Goal: Download file/media

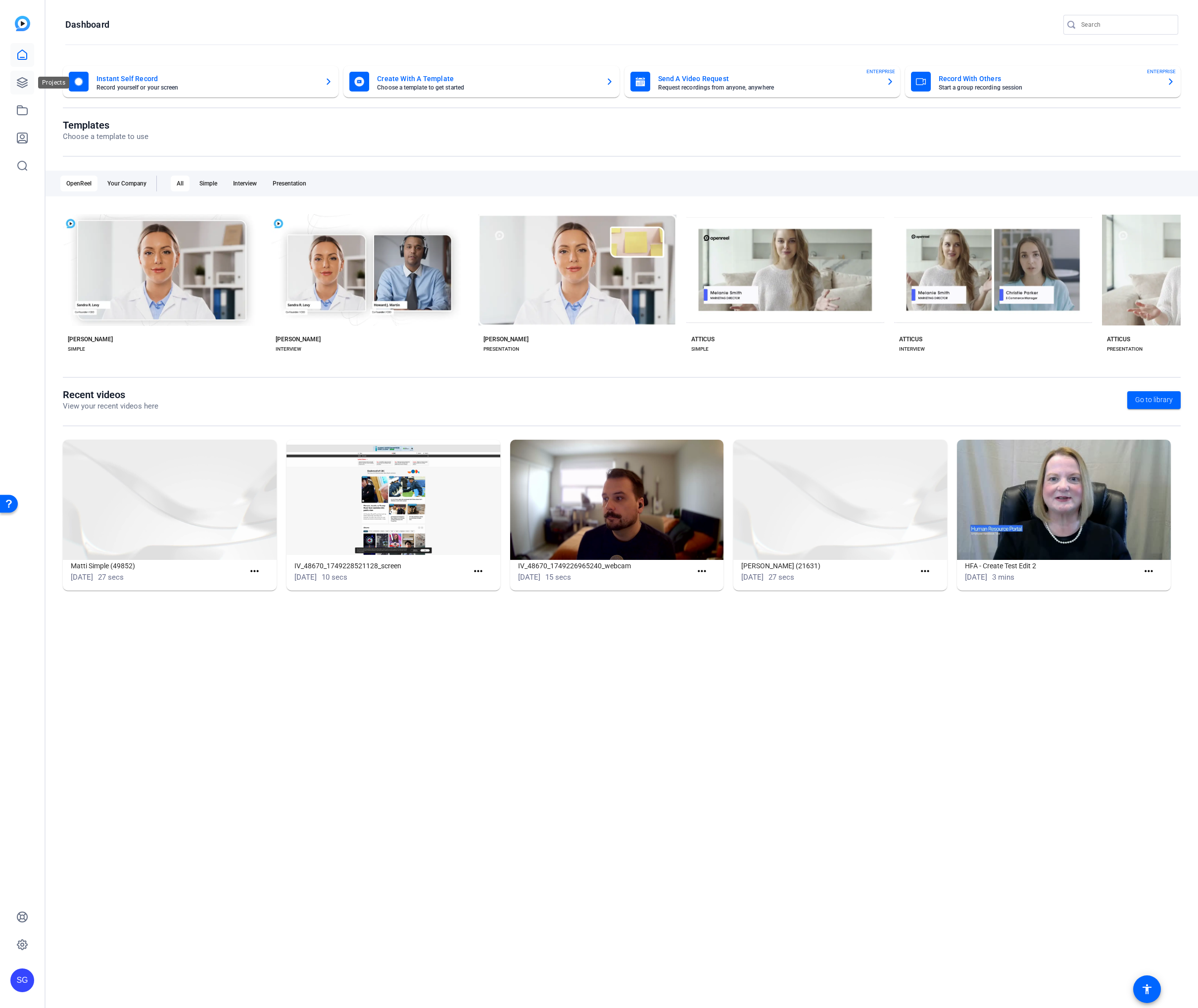
click at [23, 85] on icon at bounding box center [21, 82] width 10 height 10
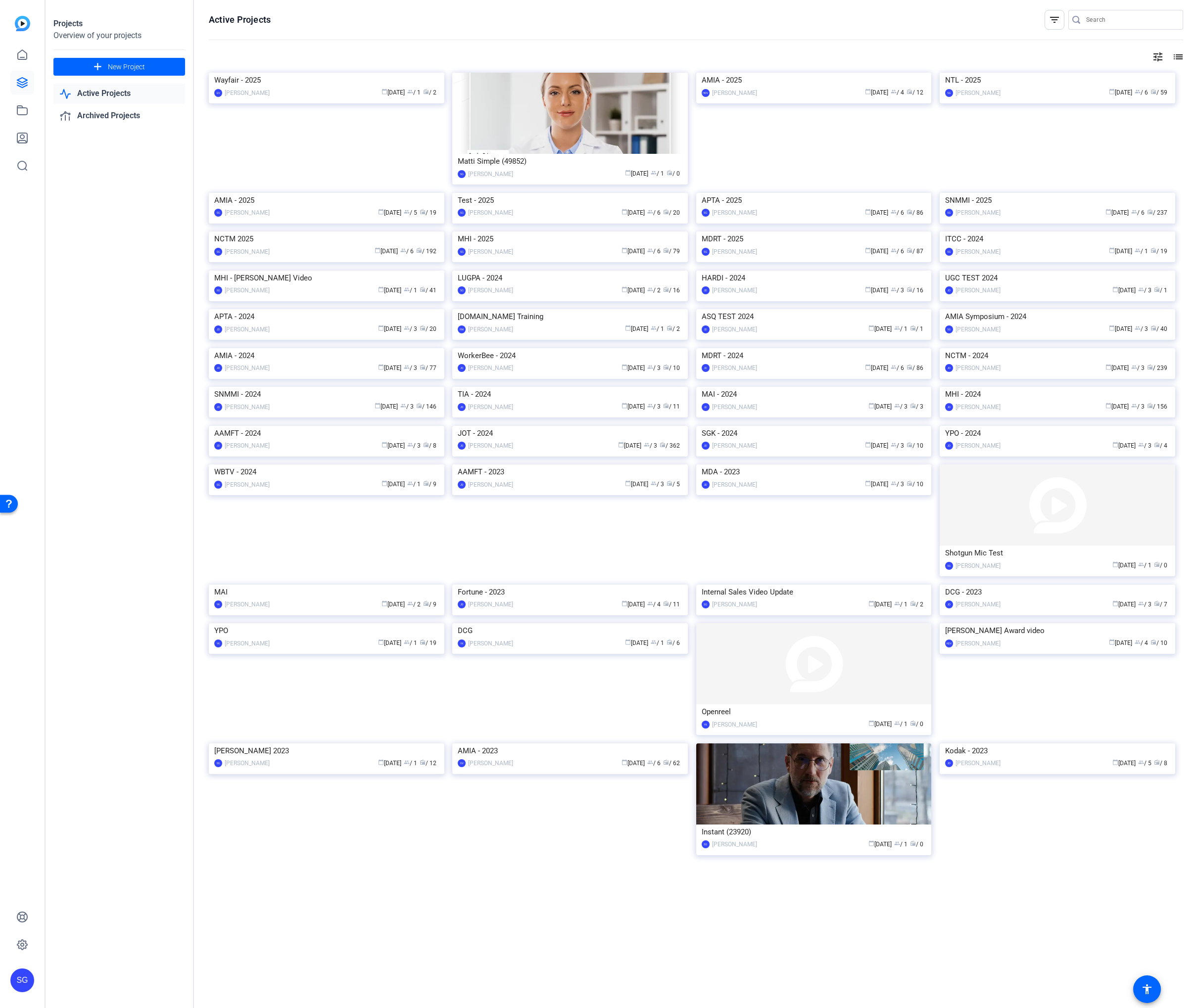
click at [550, 232] on img at bounding box center [569, 232] width 235 height 0
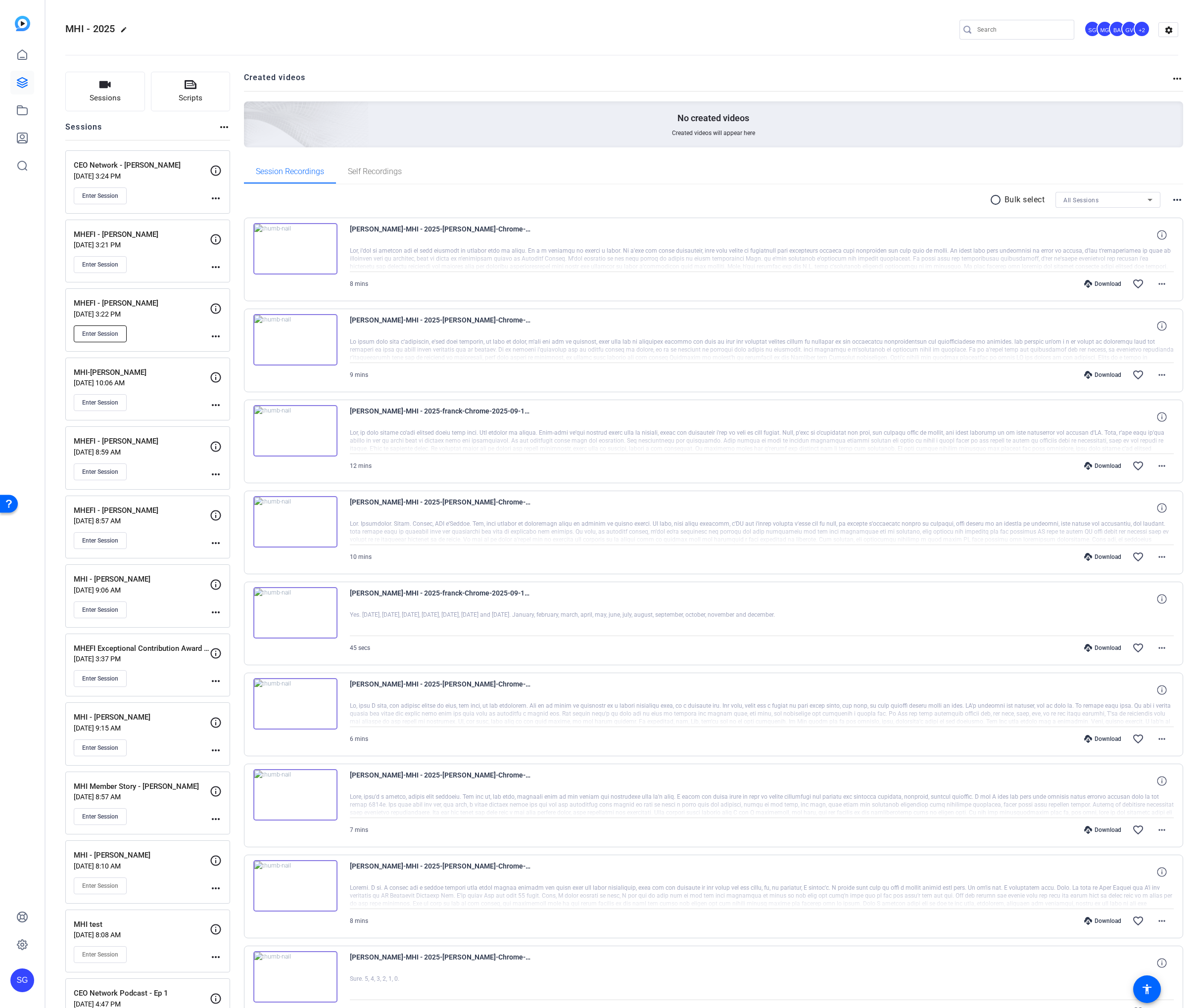
click at [105, 341] on button "Enter Session" at bounding box center [100, 333] width 53 height 17
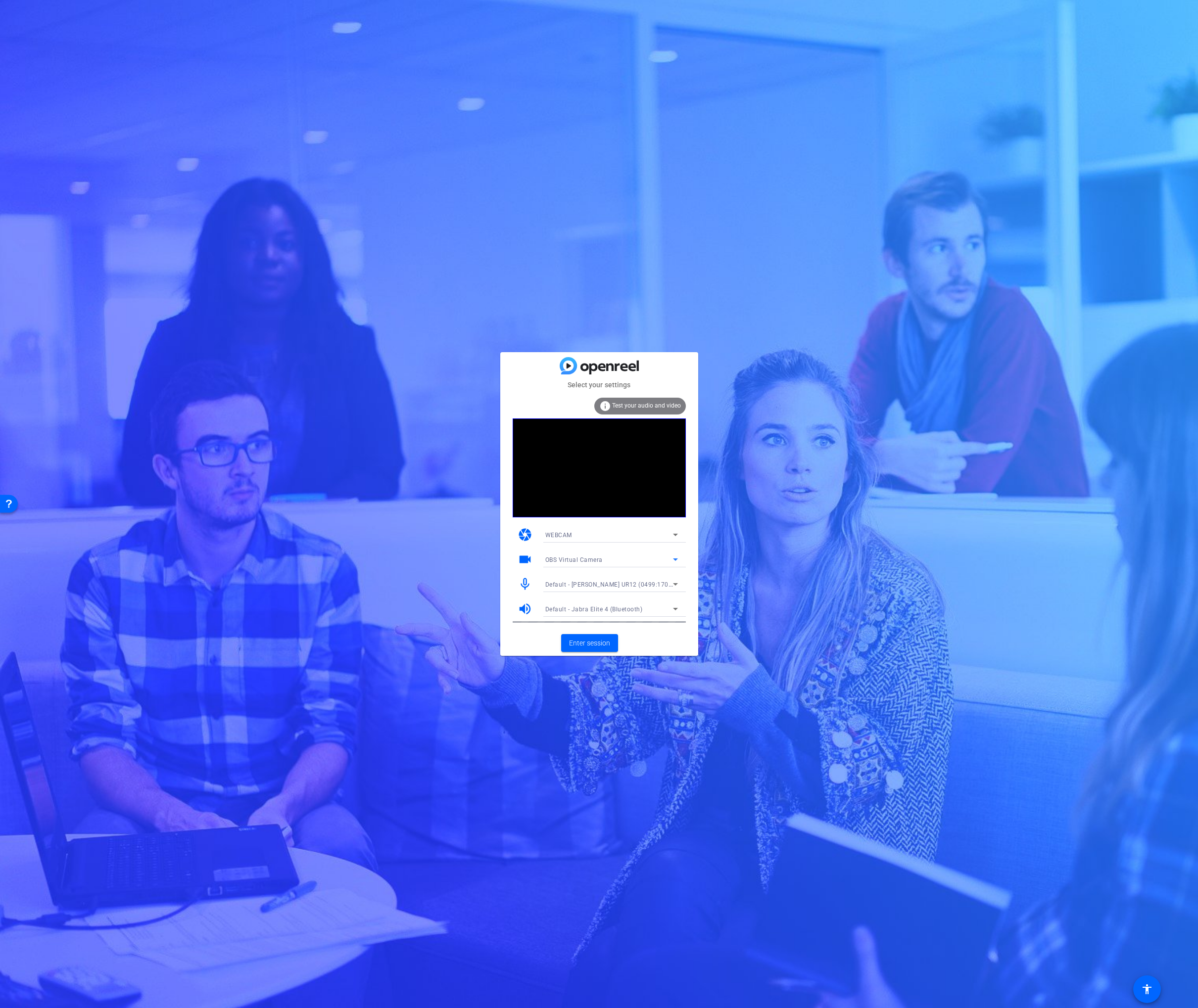
click at [596, 557] on span "OBS Virtual Camera" at bounding box center [574, 560] width 58 height 7
click at [595, 590] on span "NexiGo N660 FHD Webcam (3443:660b)" at bounding box center [603, 595] width 115 height 12
click at [591, 638] on span "Enter session" at bounding box center [589, 643] width 41 height 10
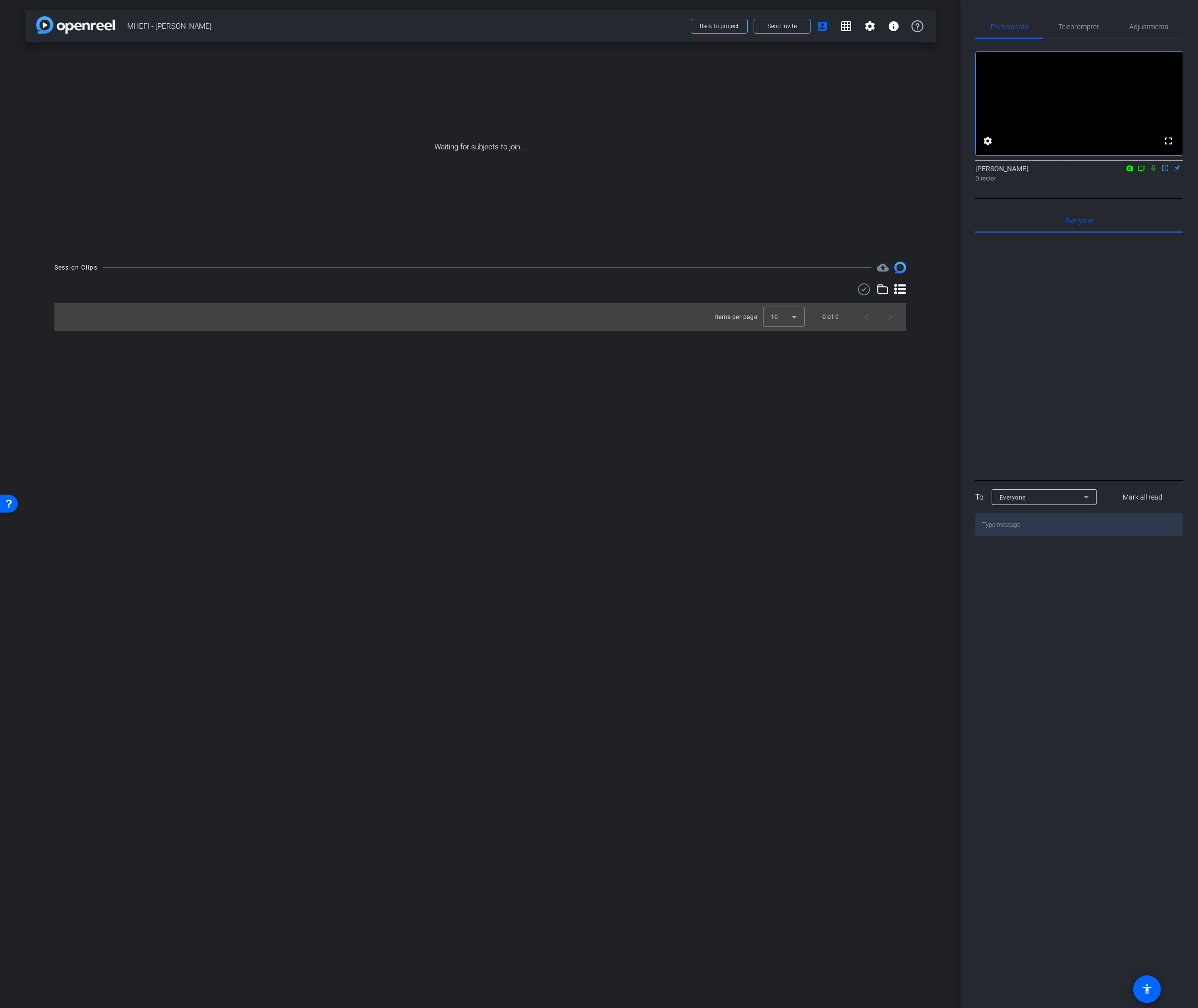
drag, startPoint x: 1149, startPoint y: 181, endPoint x: 1143, endPoint y: 181, distance: 6.0
click at [1149, 173] on mat-icon at bounding box center [1154, 168] width 12 height 9
click at [1143, 170] on icon at bounding box center [1141, 168] width 7 height 5
click at [775, 27] on span "Send invite" at bounding box center [782, 26] width 30 height 8
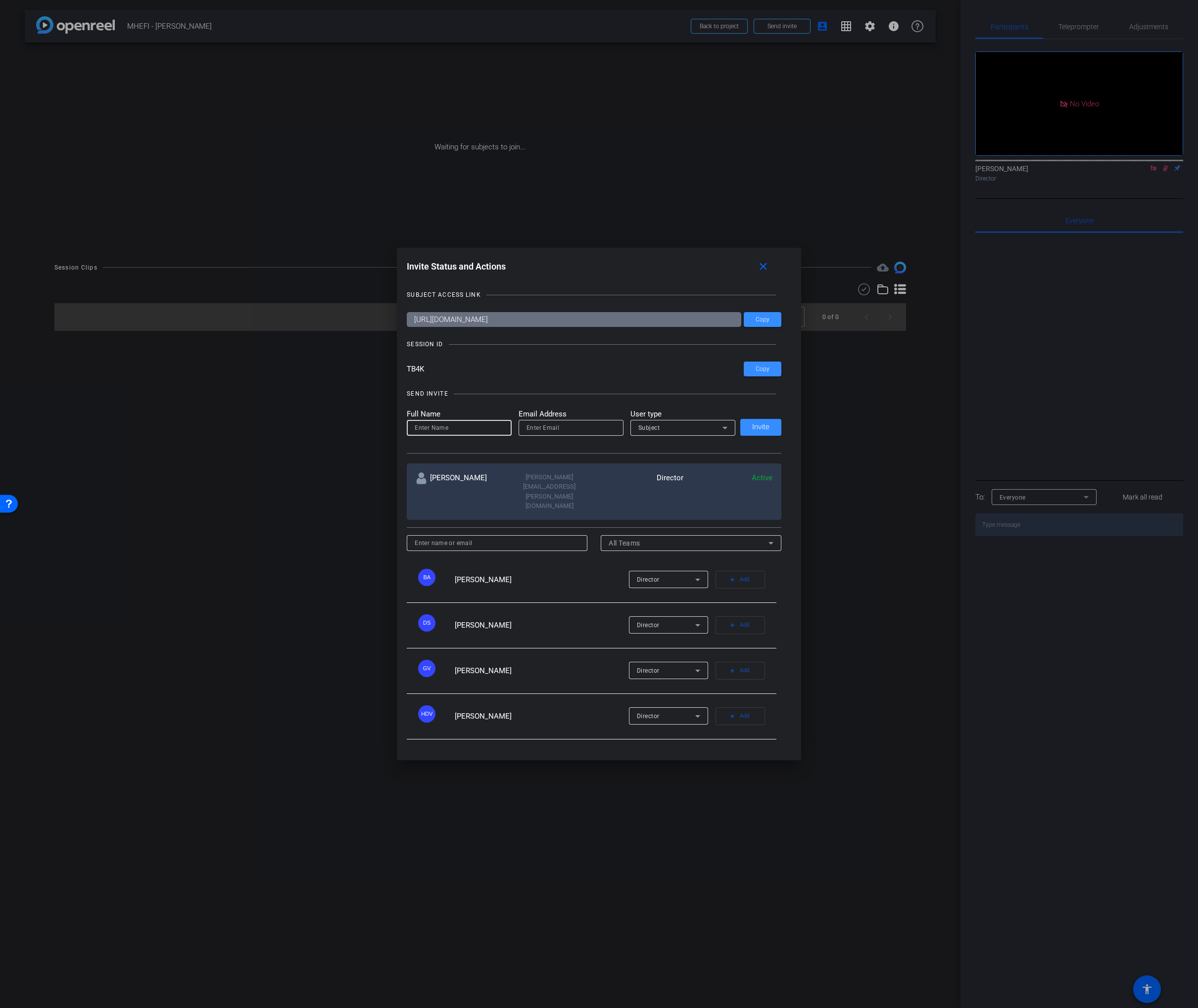
click at [433, 434] on input at bounding box center [459, 428] width 89 height 12
type input "Nick Ginter"
type input "nick.ginter@talewinddigital.com"
click at [654, 431] on span "Subject" at bounding box center [649, 428] width 22 height 7
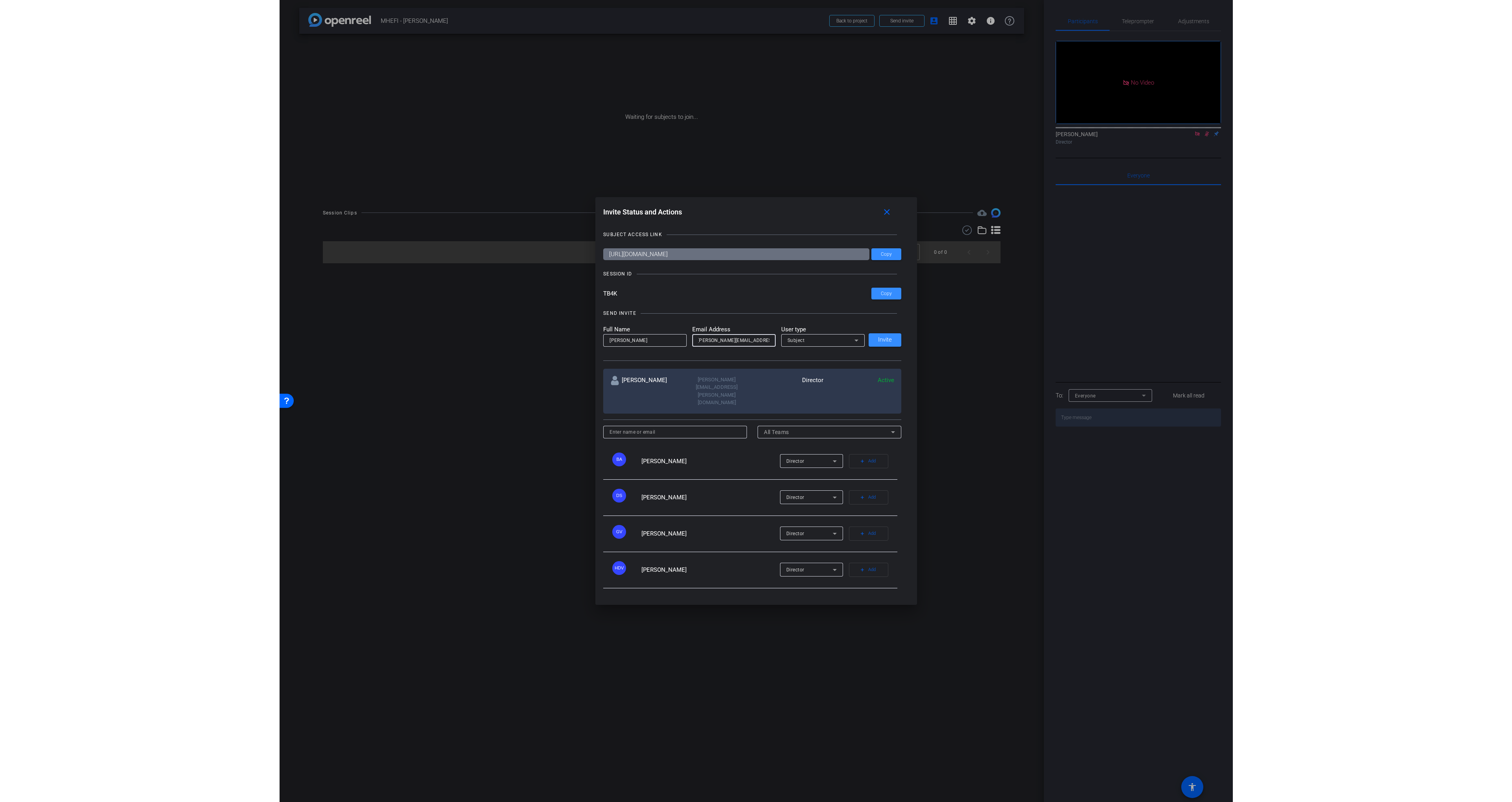
scroll to position [0, 0]
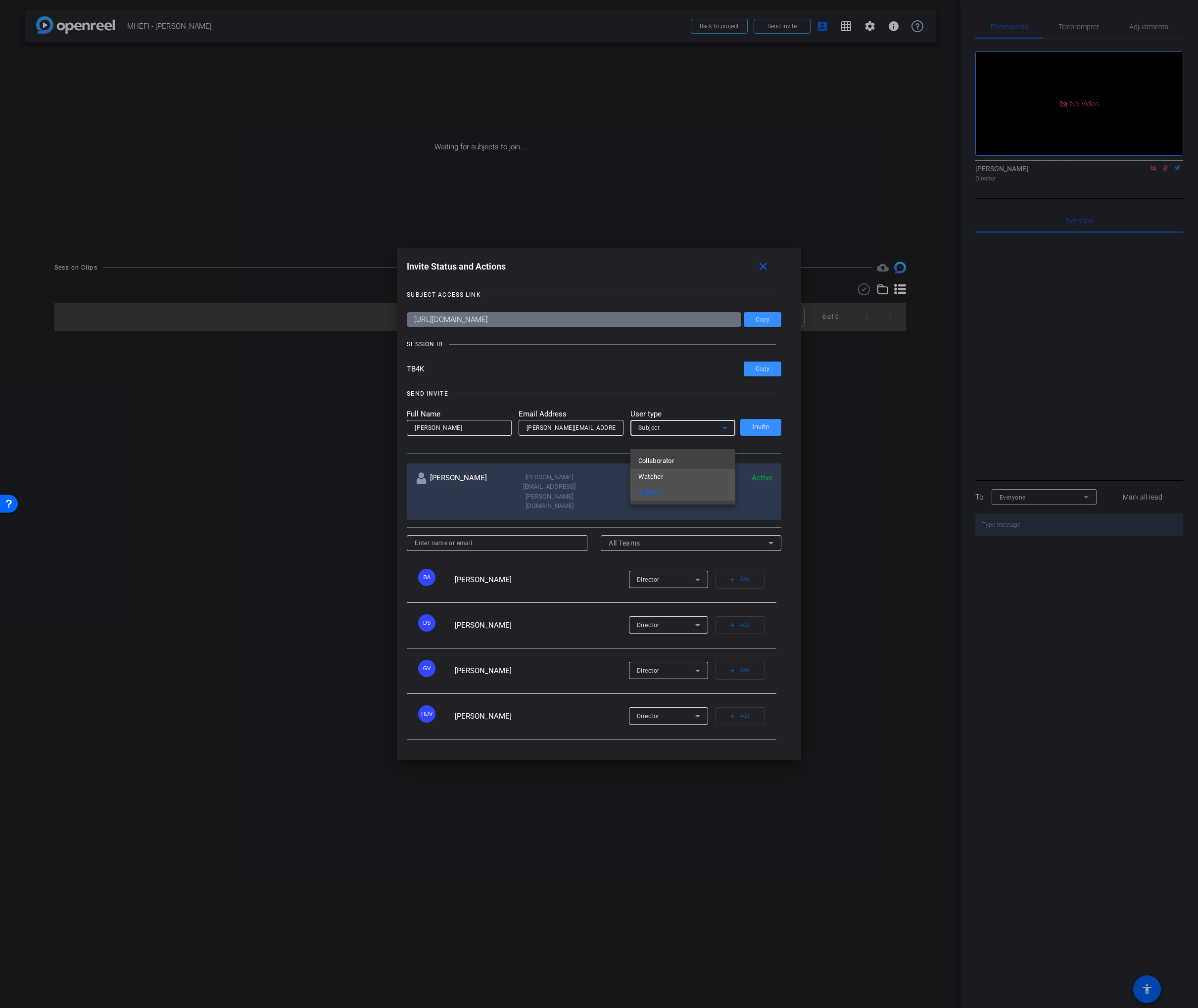
click at [657, 476] on span "Watcher" at bounding box center [651, 477] width 25 height 12
click at [601, 447] on div at bounding box center [571, 441] width 105 height 11
click at [752, 431] on span "Invite" at bounding box center [761, 427] width 17 height 7
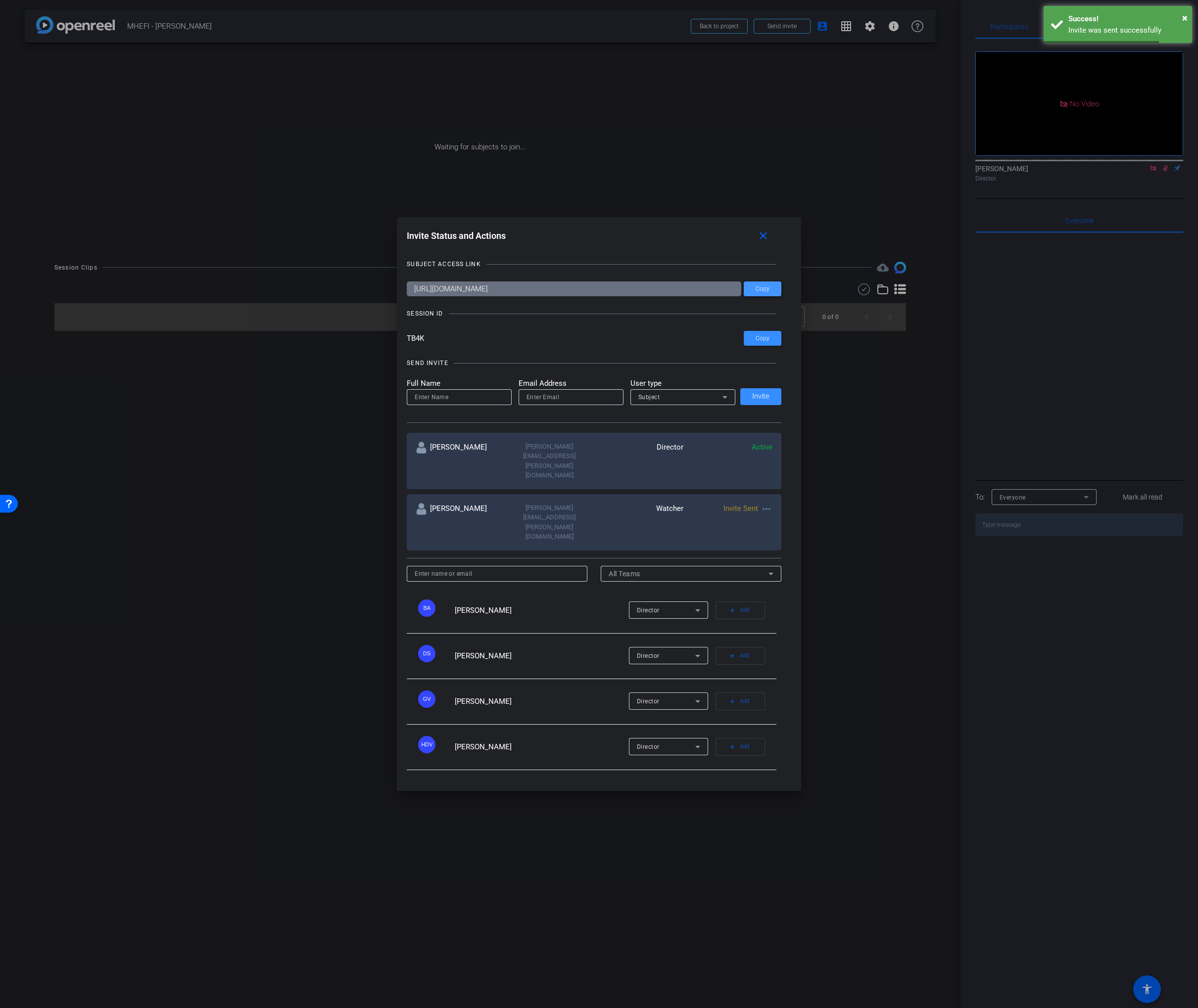
click at [758, 301] on span at bounding box center [762, 289] width 38 height 24
click at [758, 301] on span at bounding box center [762, 289] width 38 height 24
click at [764, 243] on mat-icon "close" at bounding box center [763, 236] width 13 height 13
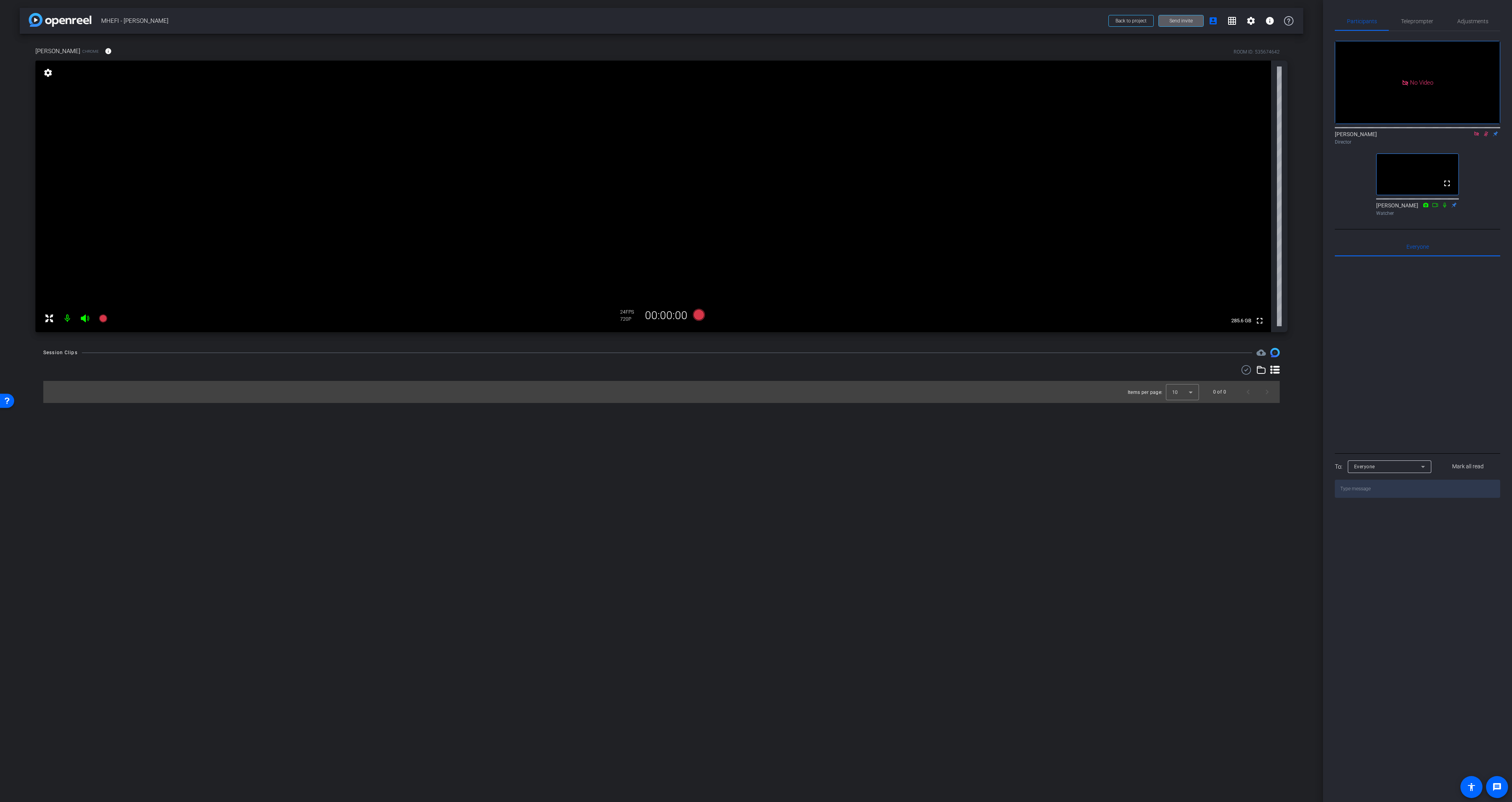
click at [953, 145] on div "Director" at bounding box center [1418, 142] width 166 height 7
drag, startPoint x: 1486, startPoint y: 145, endPoint x: 1479, endPoint y: 145, distance: 7.0
click at [953, 137] on icon at bounding box center [1486, 134] width 4 height 5
click at [953, 137] on icon at bounding box center [1476, 133] width 6 height 5
click at [418, 485] on div "arrow_back MHEFI - Brian Reh Back to project Send invite account_box grid_on se…" at bounding box center [662, 401] width 1323 height 802
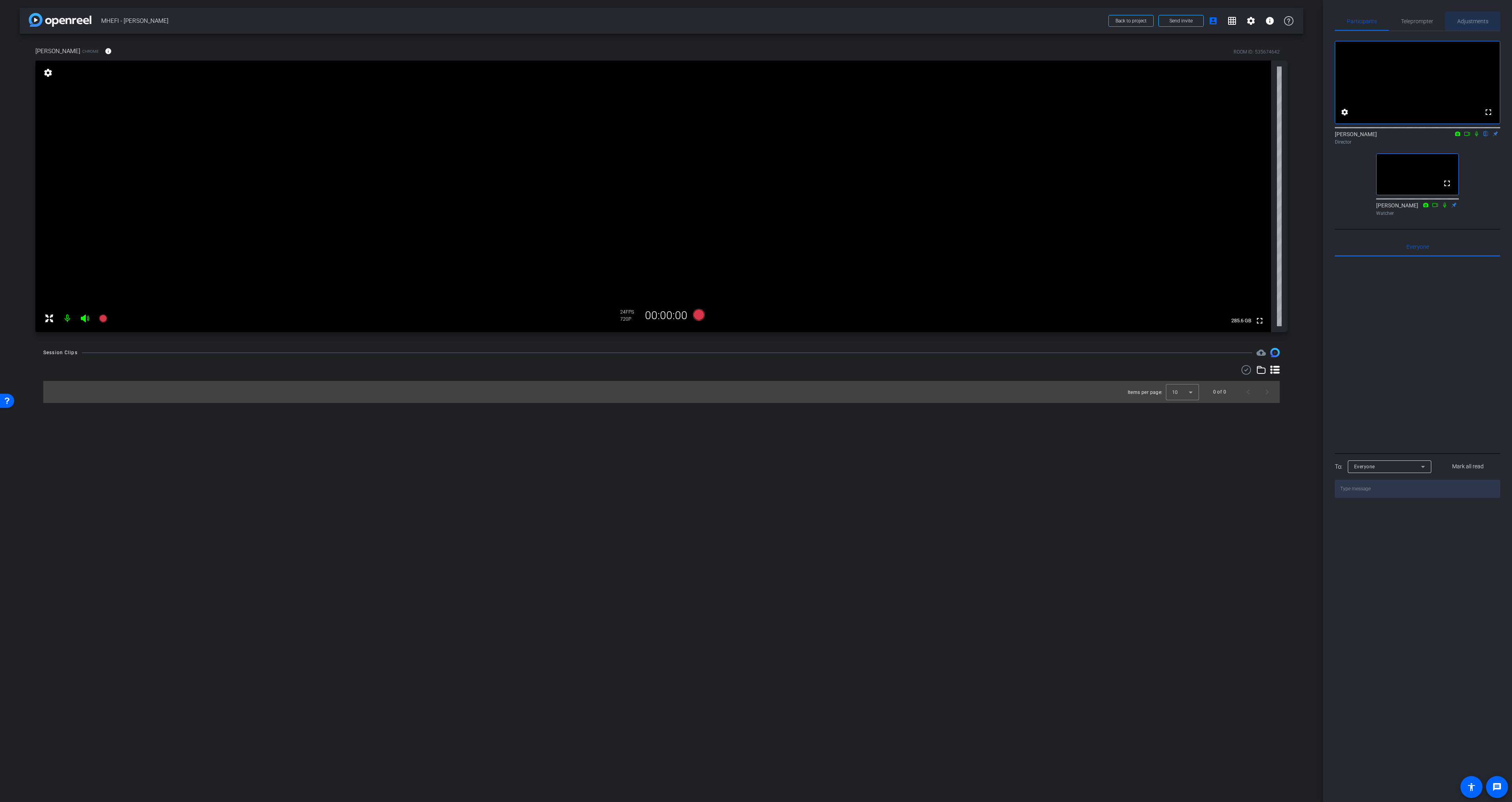
click at [953, 23] on span "Adjustments" at bounding box center [1473, 21] width 31 height 5
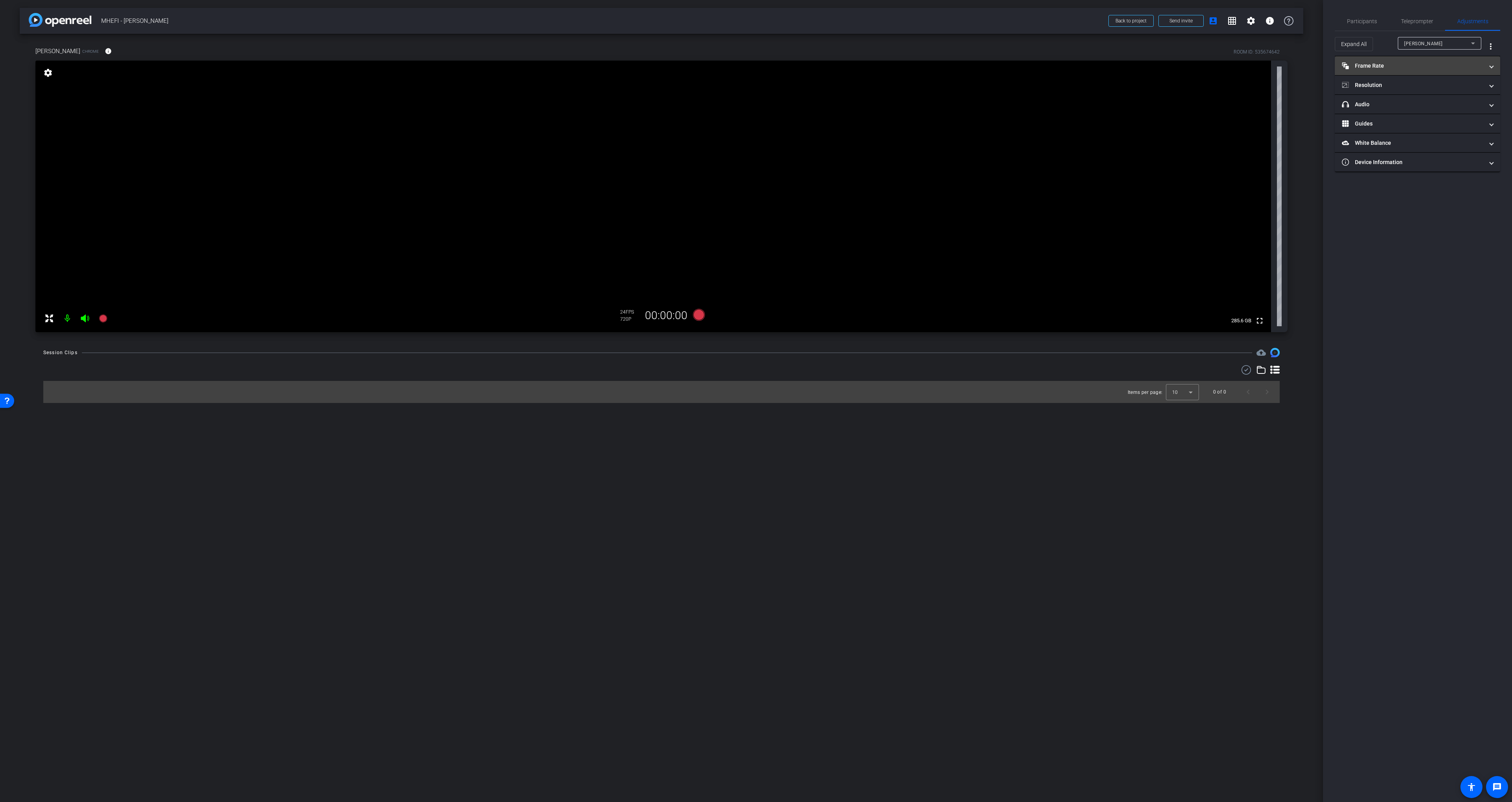
click at [953, 66] on mat-panel-title "Frame Rate Frame Rate" at bounding box center [1412, 66] width 141 height 8
click at [953, 112] on mat-expansion-panel-header "Resolution" at bounding box center [1418, 119] width 166 height 19
click at [953, 141] on div "1080" at bounding box center [1425, 142] width 29 height 13
click at [953, 17] on span "Participants" at bounding box center [1362, 21] width 30 height 19
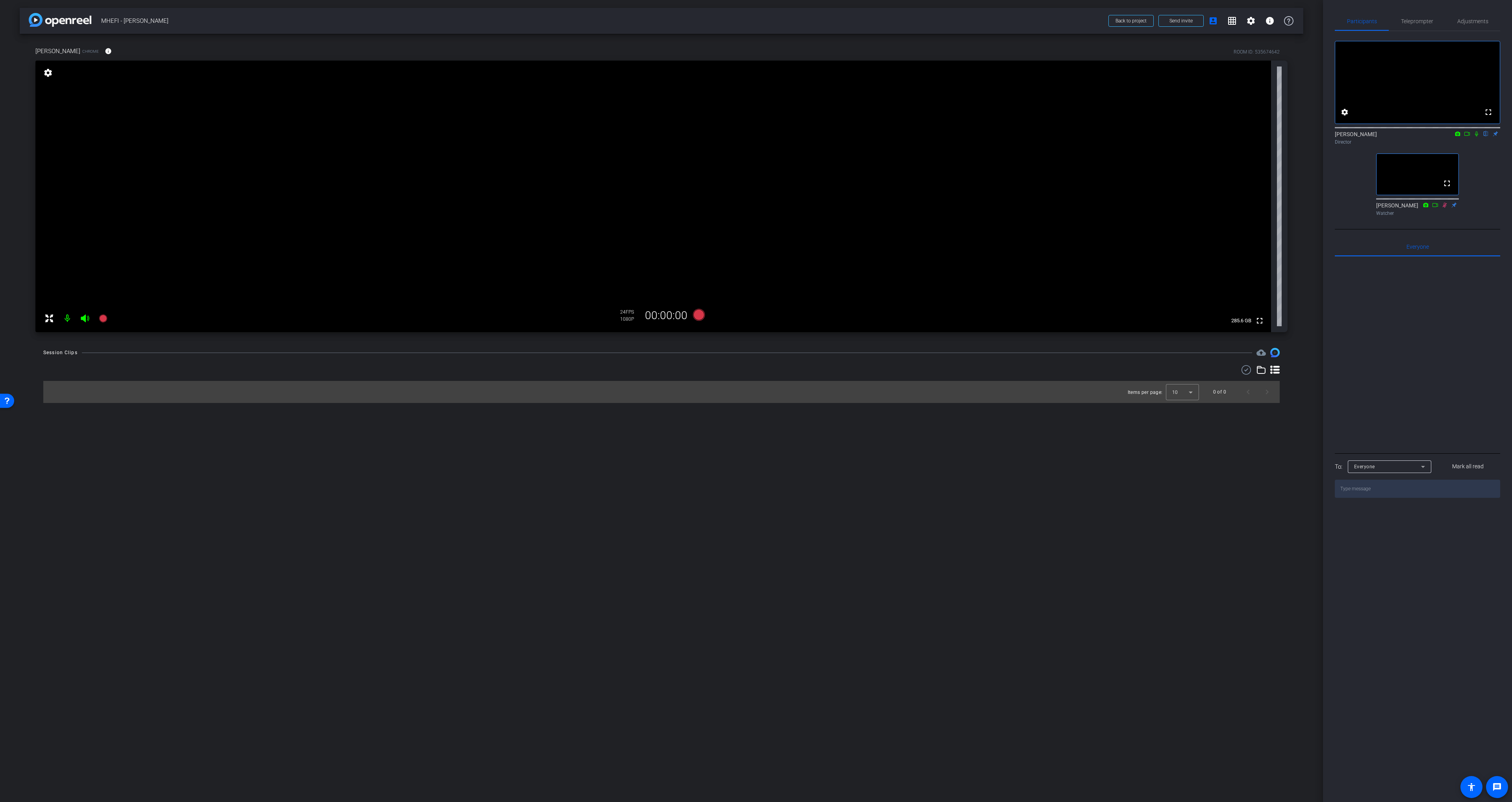
drag, startPoint x: 669, startPoint y: 351, endPoint x: 683, endPoint y: 338, distance: 19.1
click at [669, 351] on div "Session Clips cloud_upload" at bounding box center [662, 353] width 1236 height 9
click at [698, 319] on icon at bounding box center [699, 315] width 12 height 12
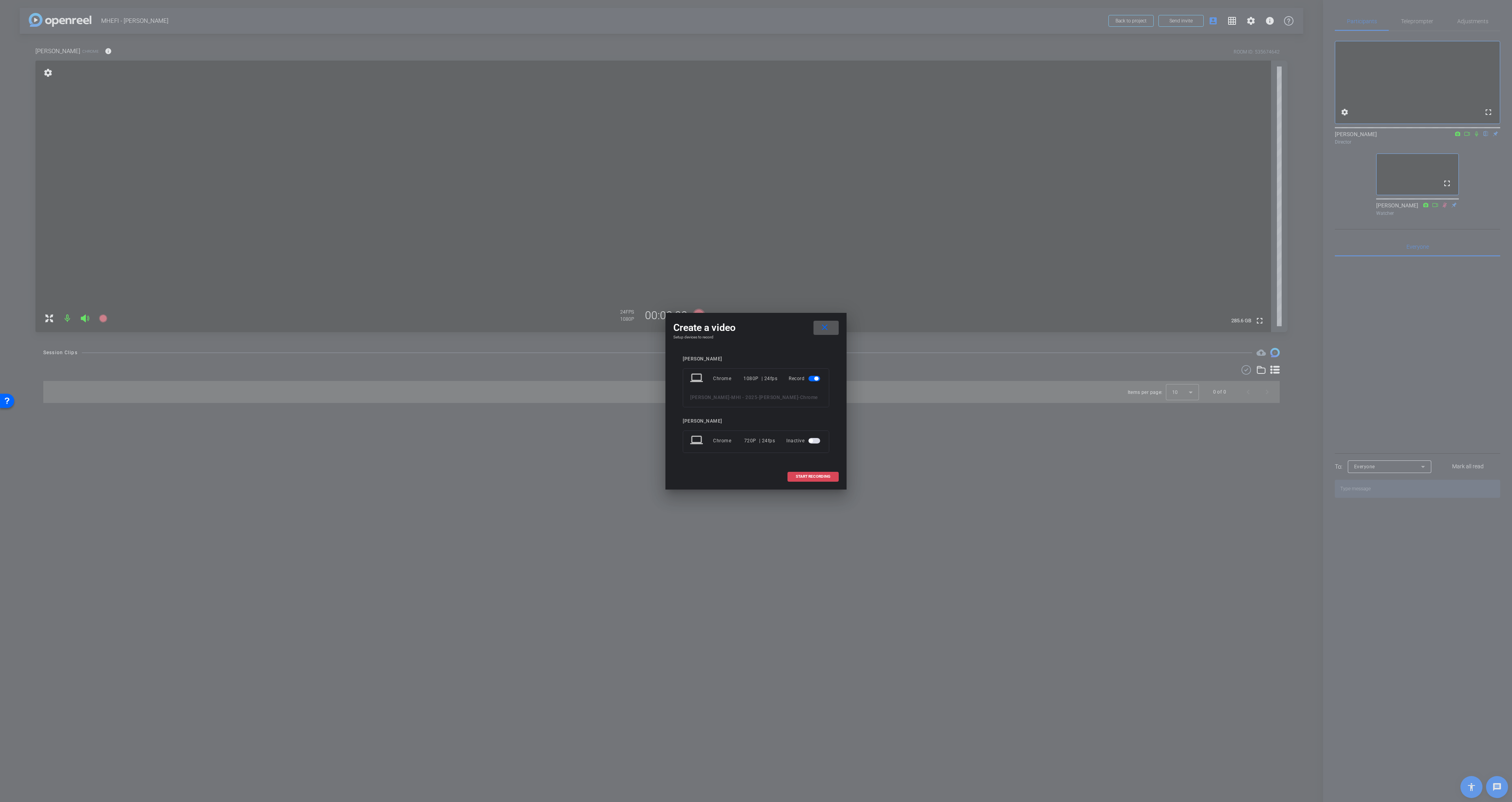
click at [811, 476] on span "START RECORDING" at bounding box center [813, 476] width 35 height 4
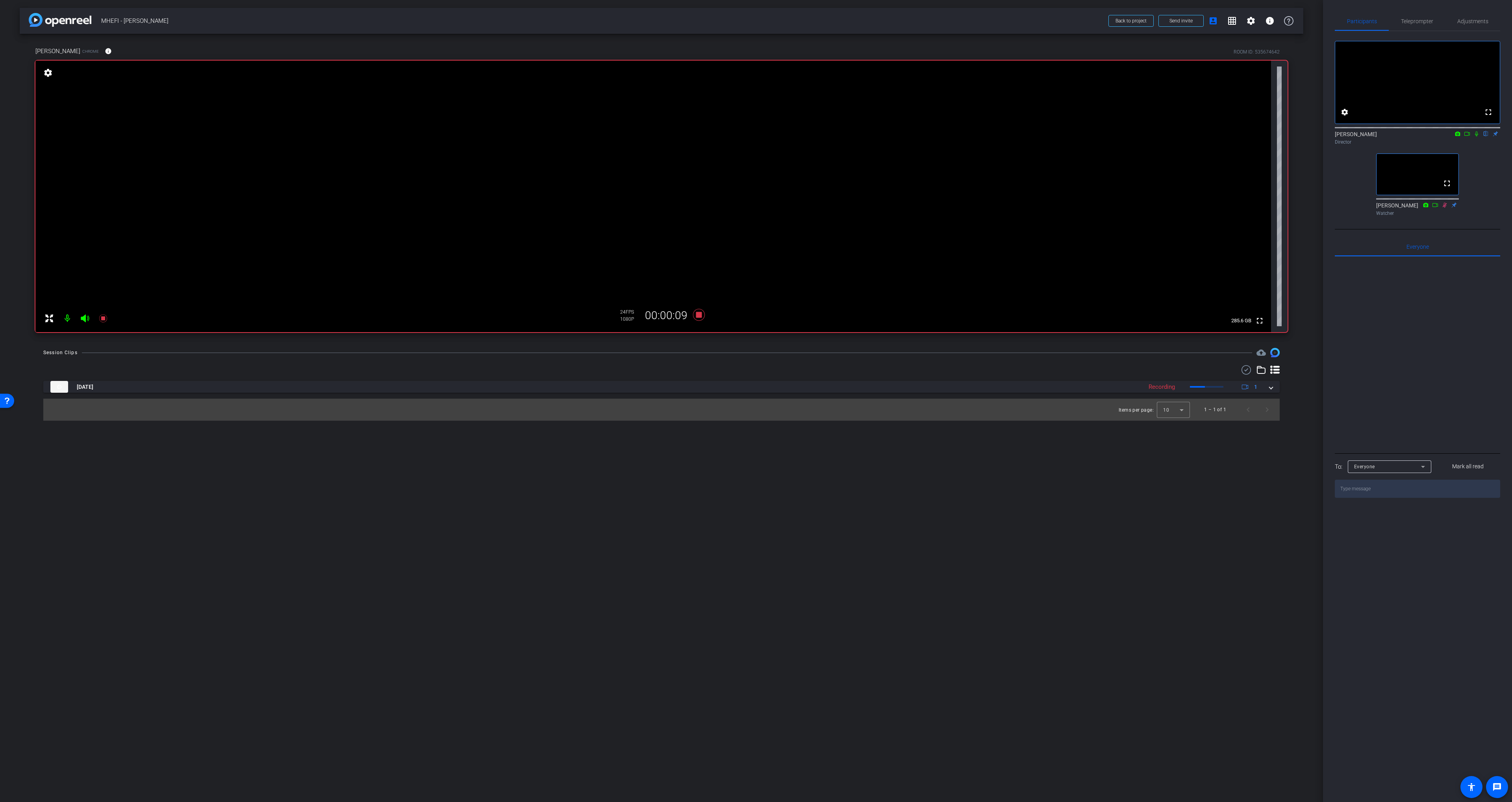
click at [701, 369] on div at bounding box center [662, 370] width 1236 height 9
click at [699, 314] on icon at bounding box center [699, 315] width 12 height 12
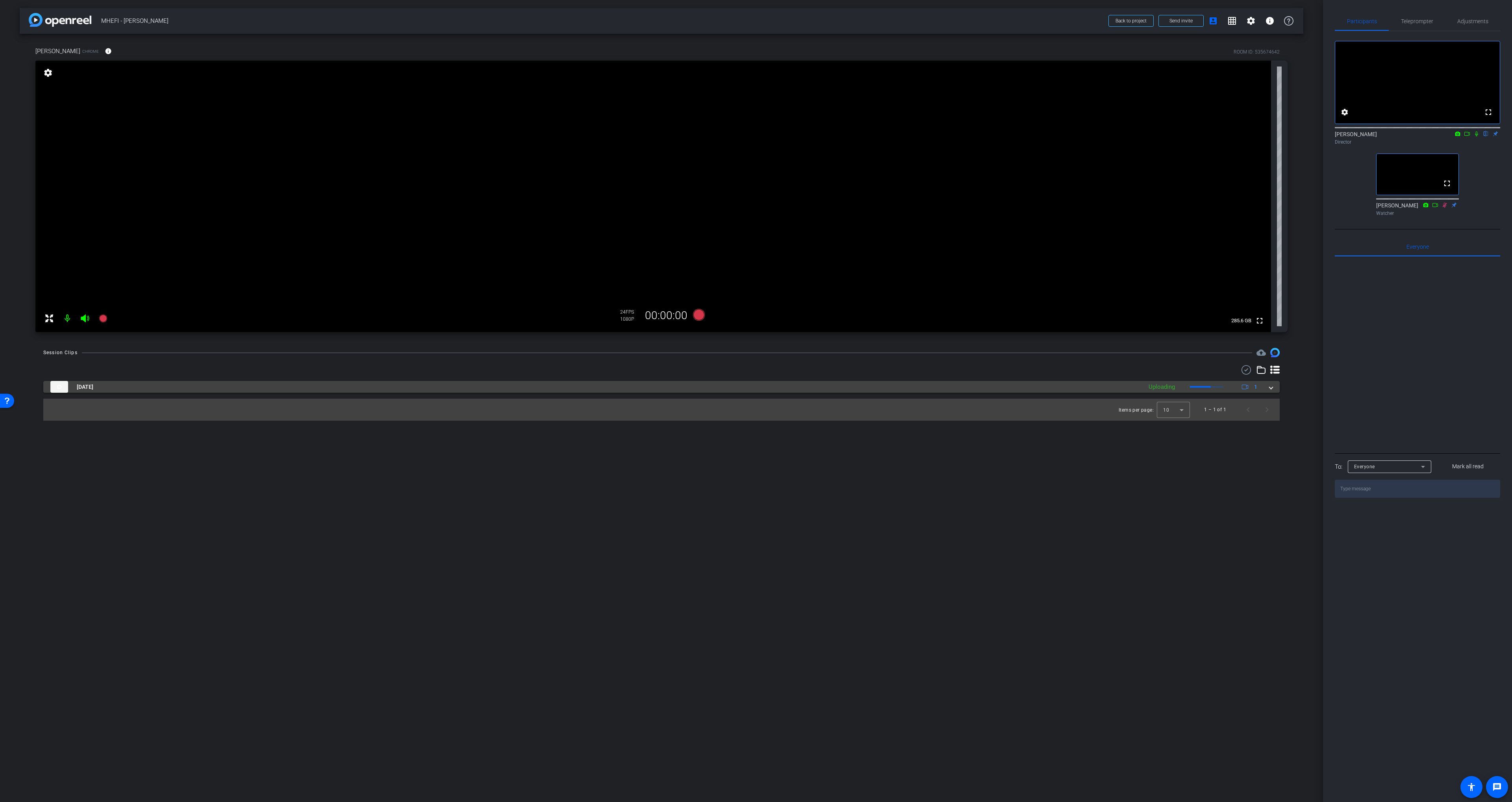
click at [708, 389] on mat-panel-title "Sep 11, 2025" at bounding box center [595, 387] width 1088 height 12
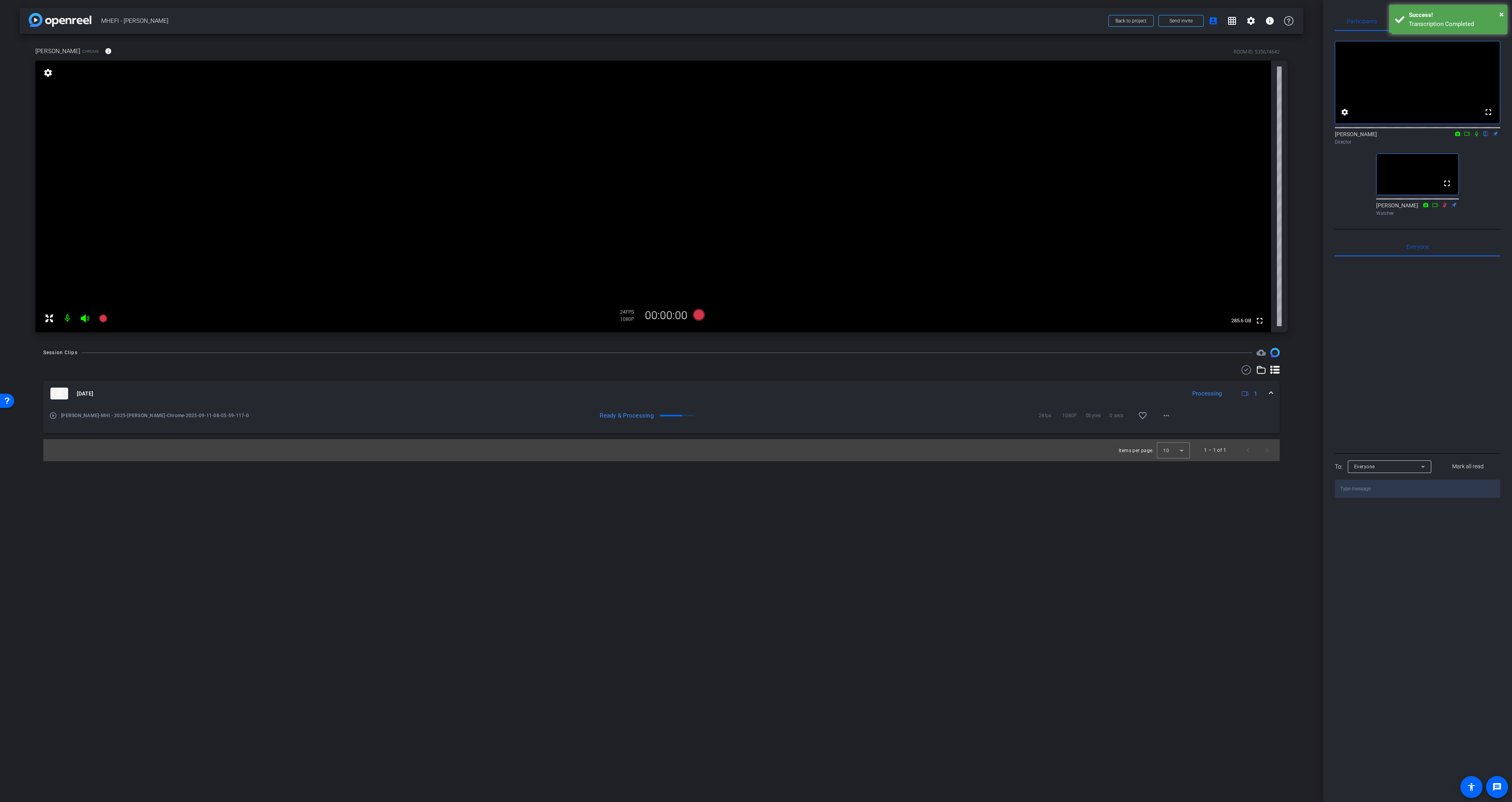
click at [953, 137] on icon at bounding box center [1476, 133] width 6 height 5
click at [52, 418] on mat-icon "play_circle_outline" at bounding box center [53, 415] width 8 height 8
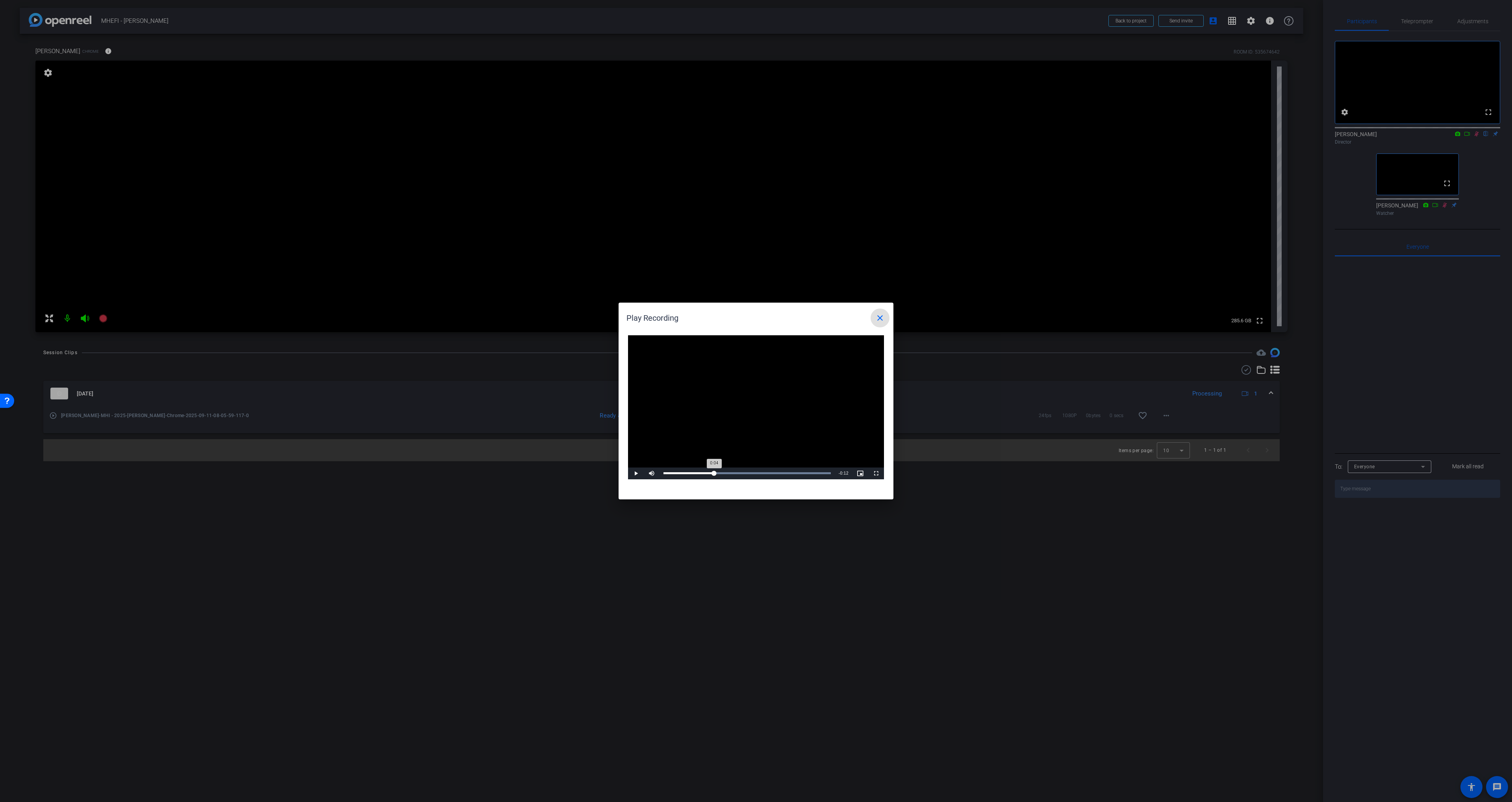
click at [714, 474] on div "Loaded : 100.00% 0:04 0:04" at bounding box center [747, 473] width 167 height 2
click at [727, 473] on div "Loaded : 100.00% 0:06 0:05" at bounding box center [747, 473] width 167 height 2
click at [876, 314] on mat-icon "close" at bounding box center [880, 318] width 9 height 9
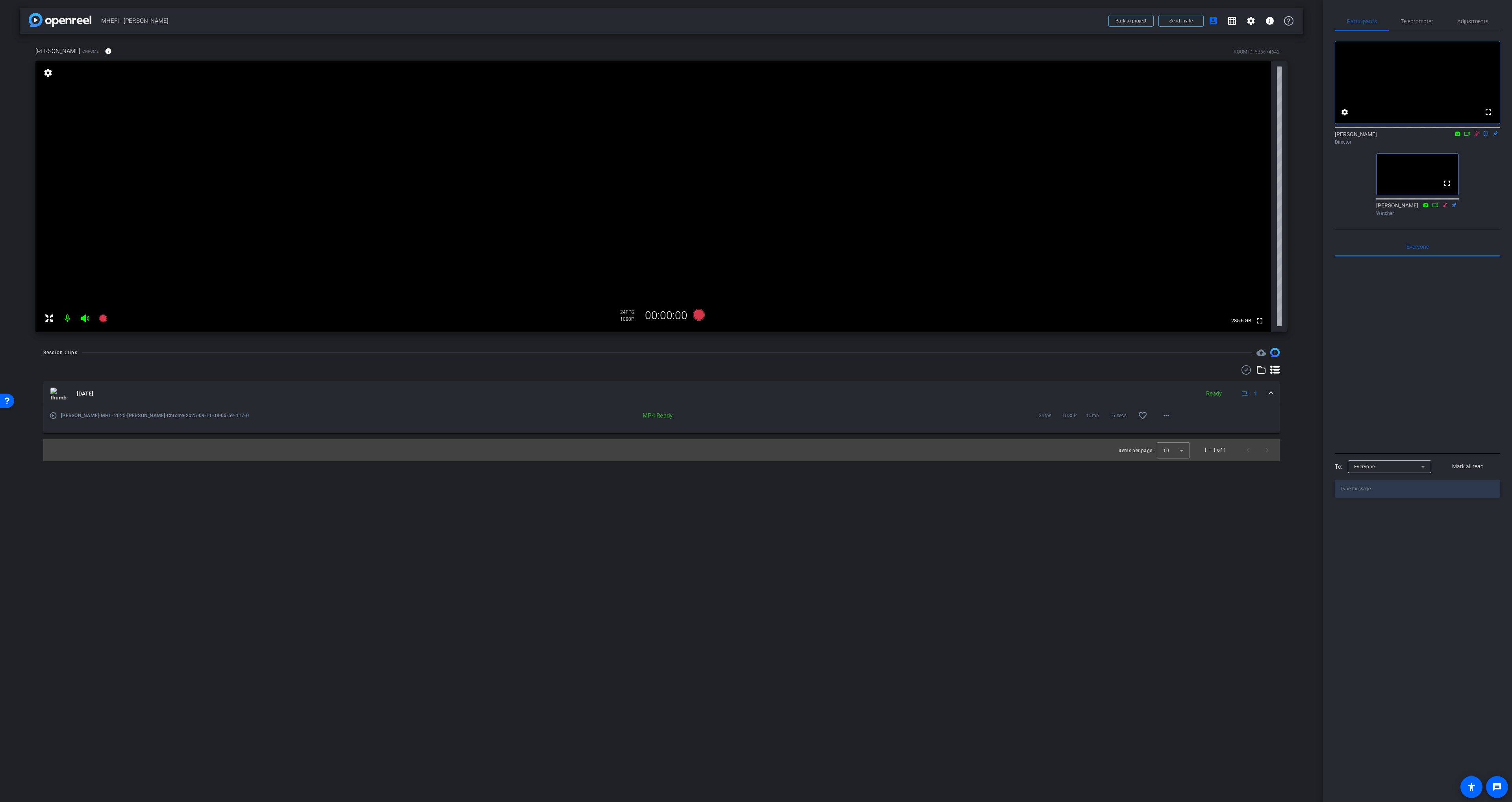
click at [953, 137] on icon at bounding box center [1476, 133] width 6 height 5
click at [953, 23] on span "Adjustments" at bounding box center [1473, 21] width 31 height 5
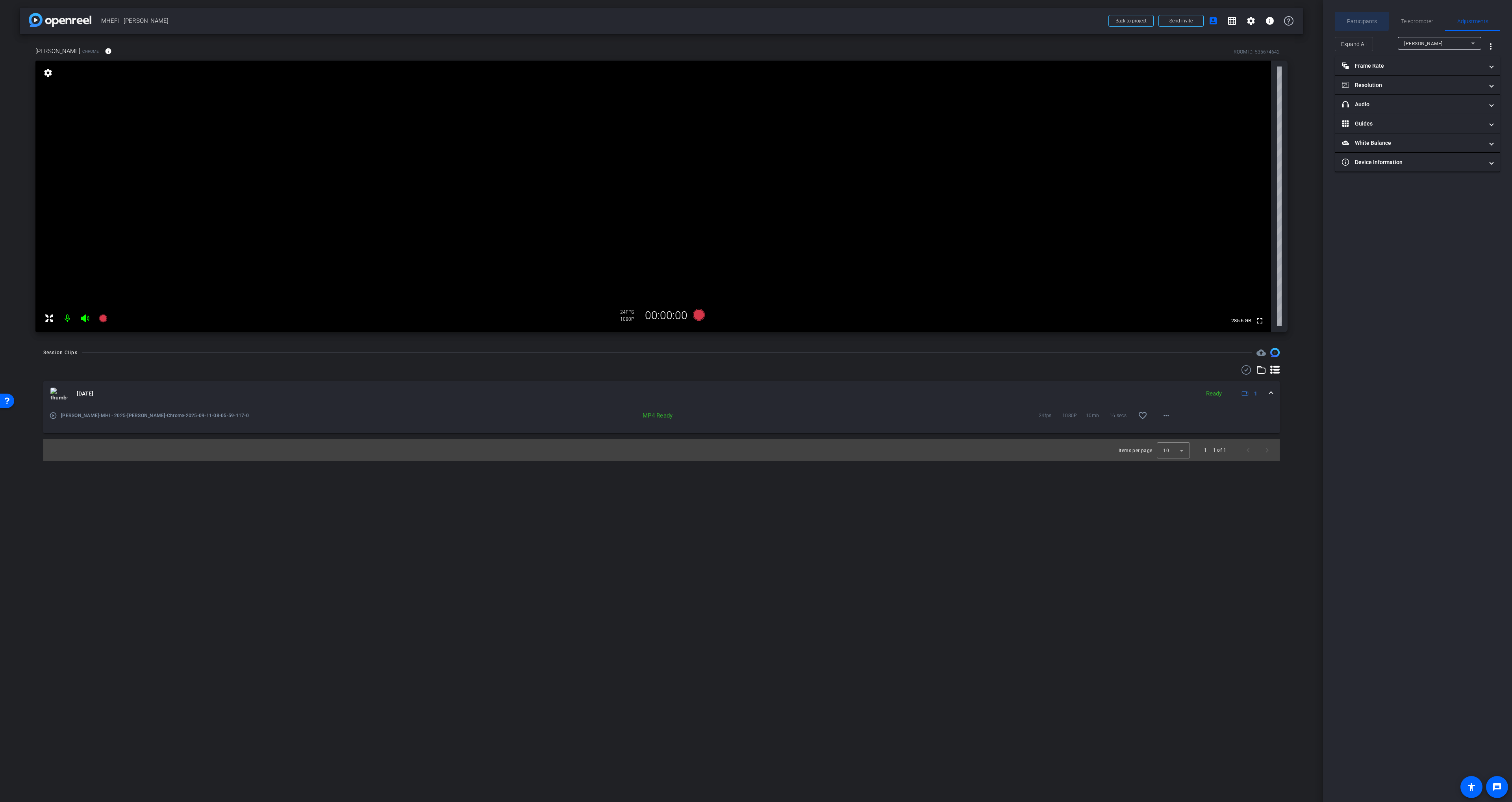
click at [953, 16] on span "Participants" at bounding box center [1362, 21] width 30 height 19
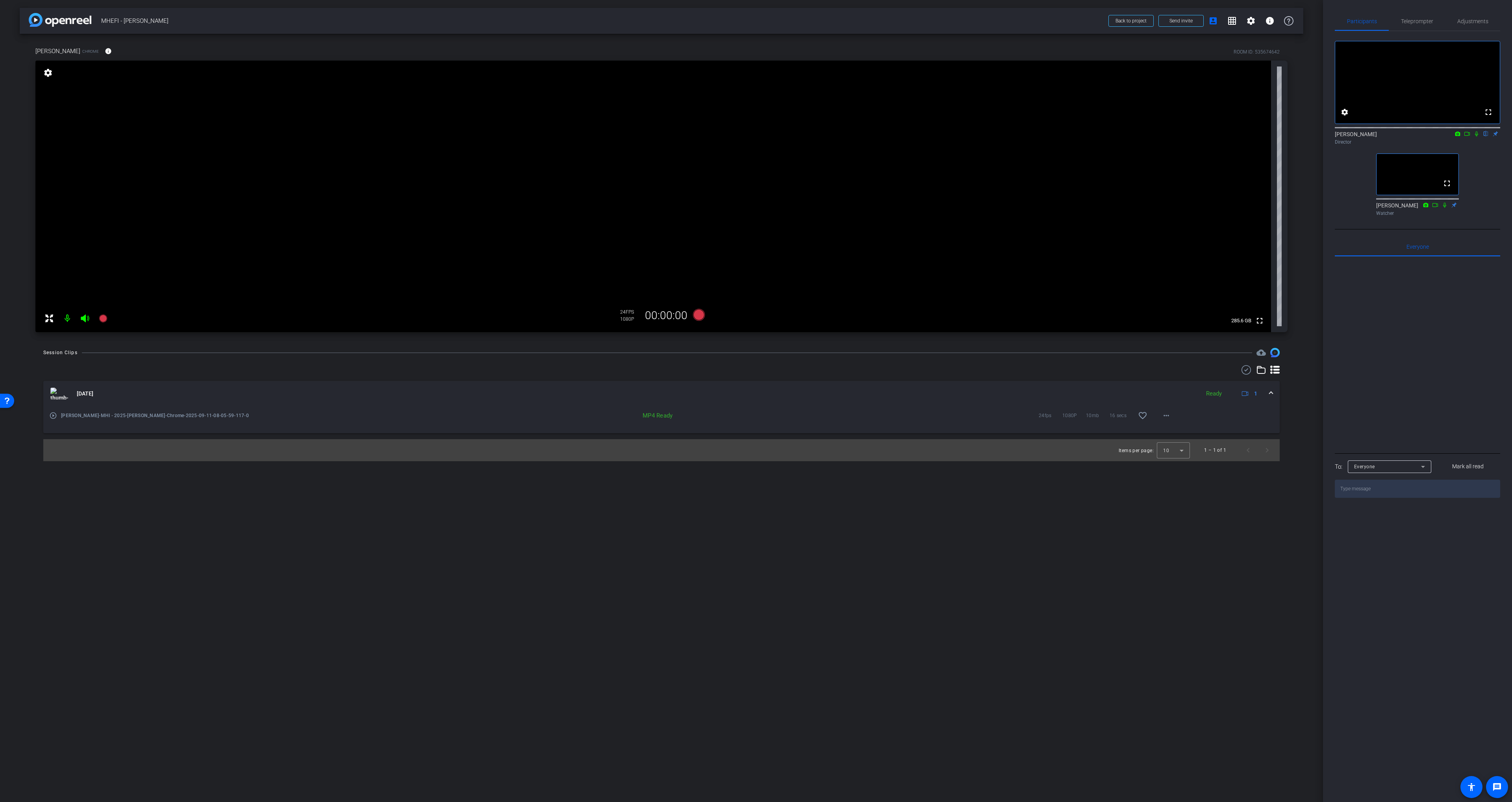
click at [953, 137] on icon at bounding box center [1476, 133] width 6 height 5
drag, startPoint x: 1466, startPoint y: 143, endPoint x: 1420, endPoint y: 166, distance: 51.4
click at [953, 137] on icon at bounding box center [1467, 133] width 6 height 5
click at [700, 317] on icon at bounding box center [699, 315] width 12 height 12
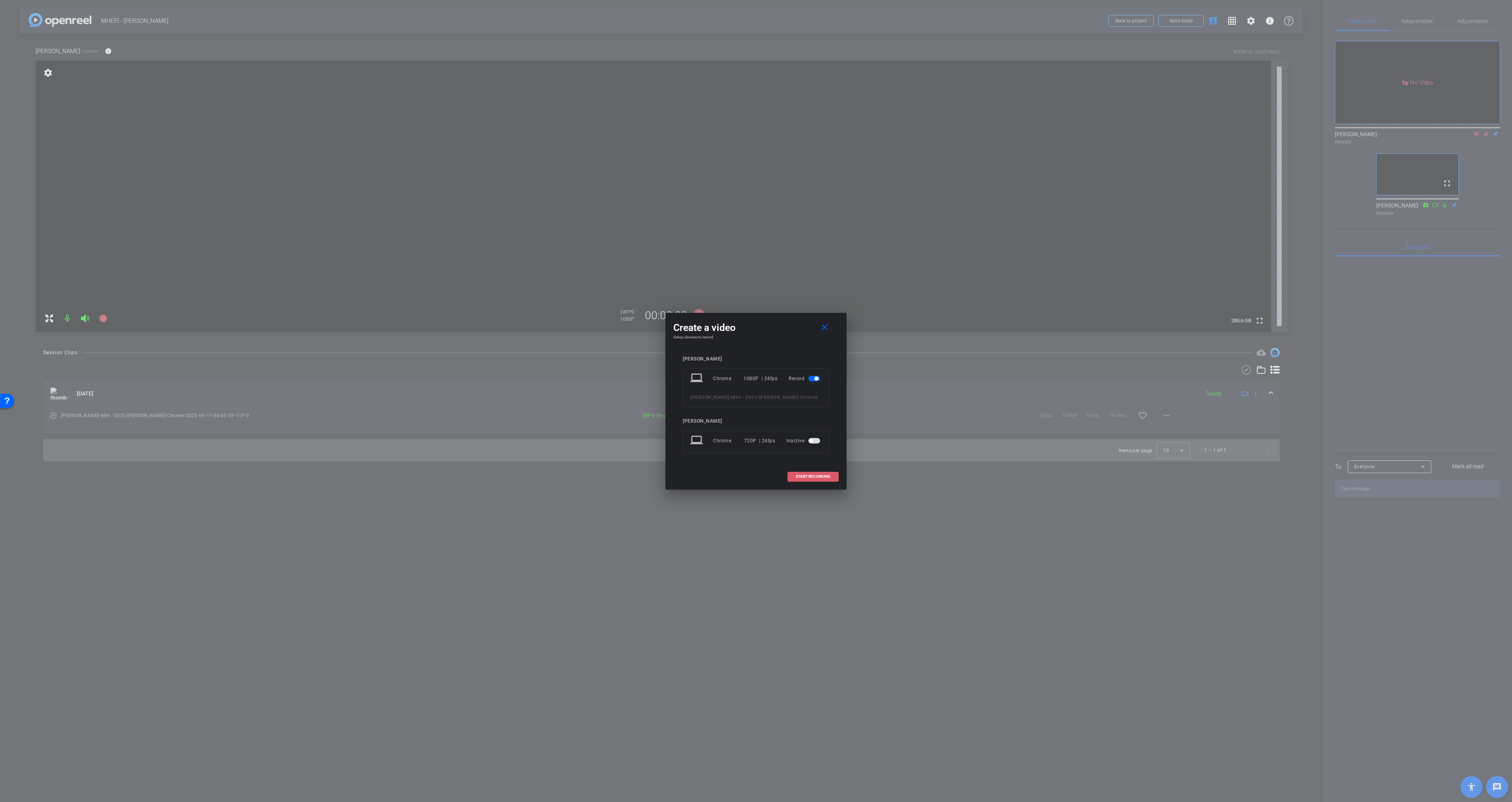
click at [820, 475] on span "START RECORDING" at bounding box center [813, 476] width 35 height 4
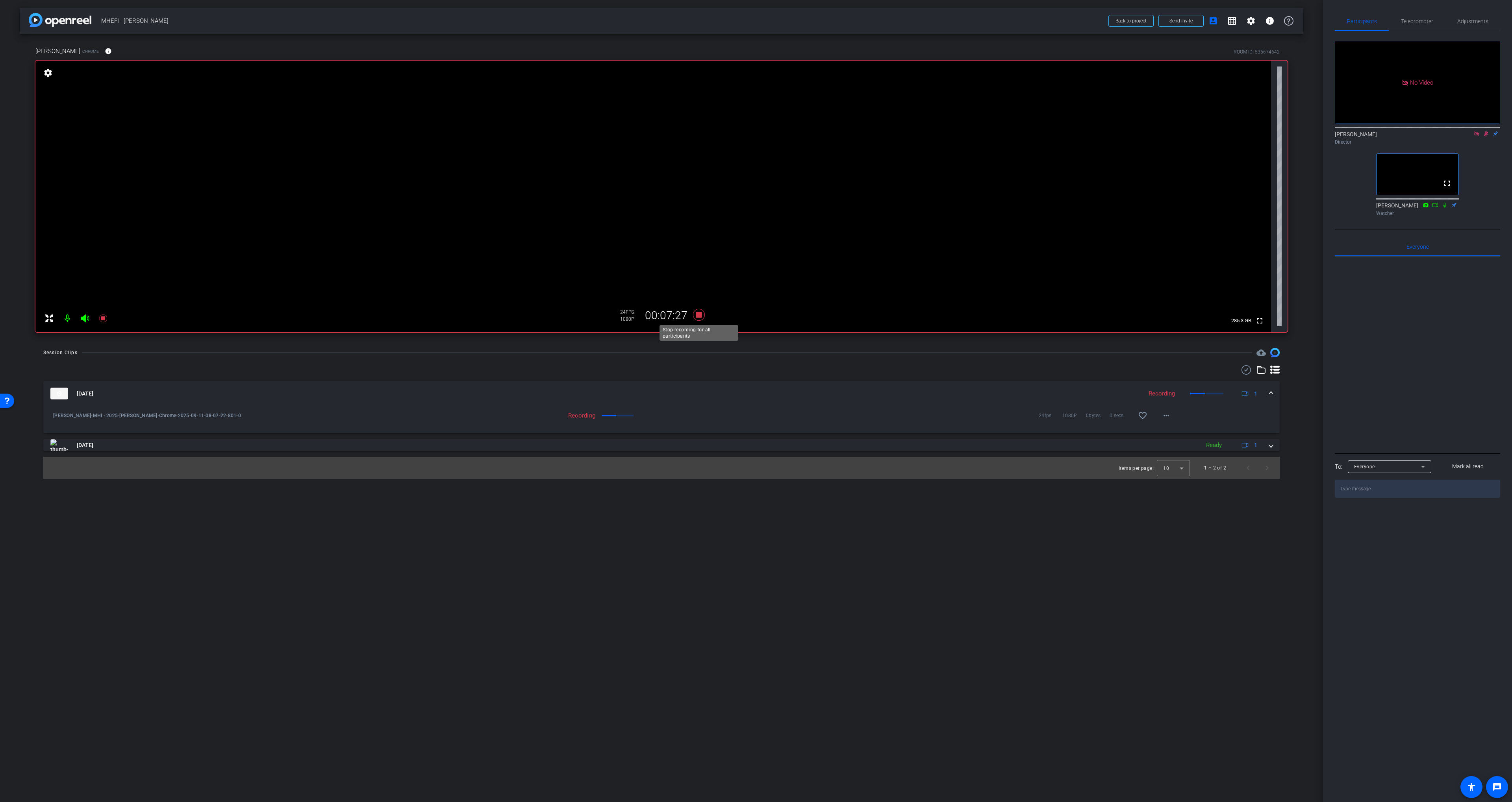
click at [700, 317] on icon at bounding box center [699, 315] width 12 height 12
click at [700, 316] on icon at bounding box center [699, 315] width 12 height 12
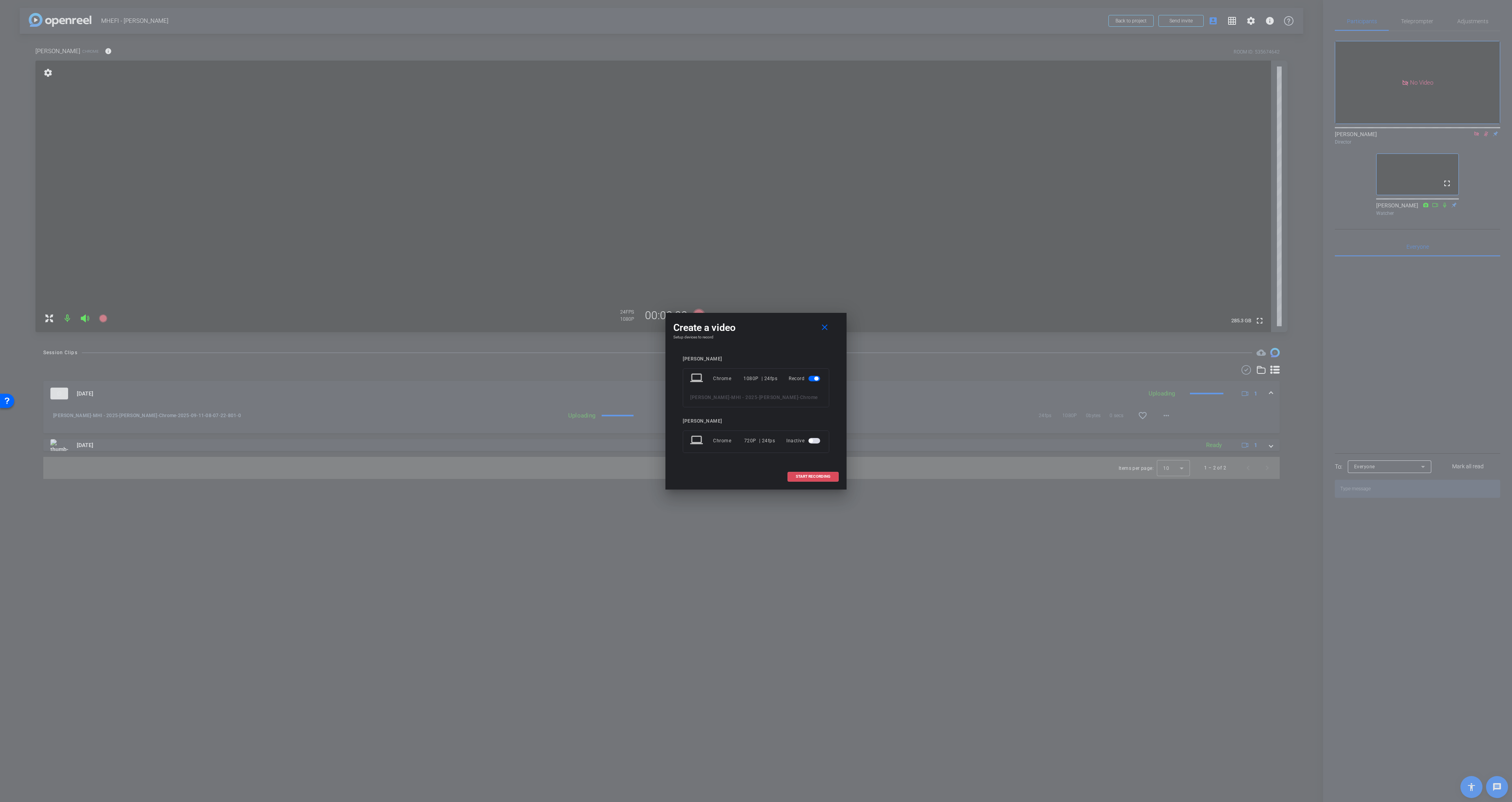
click at [805, 475] on span "START RECORDING" at bounding box center [813, 476] width 35 height 4
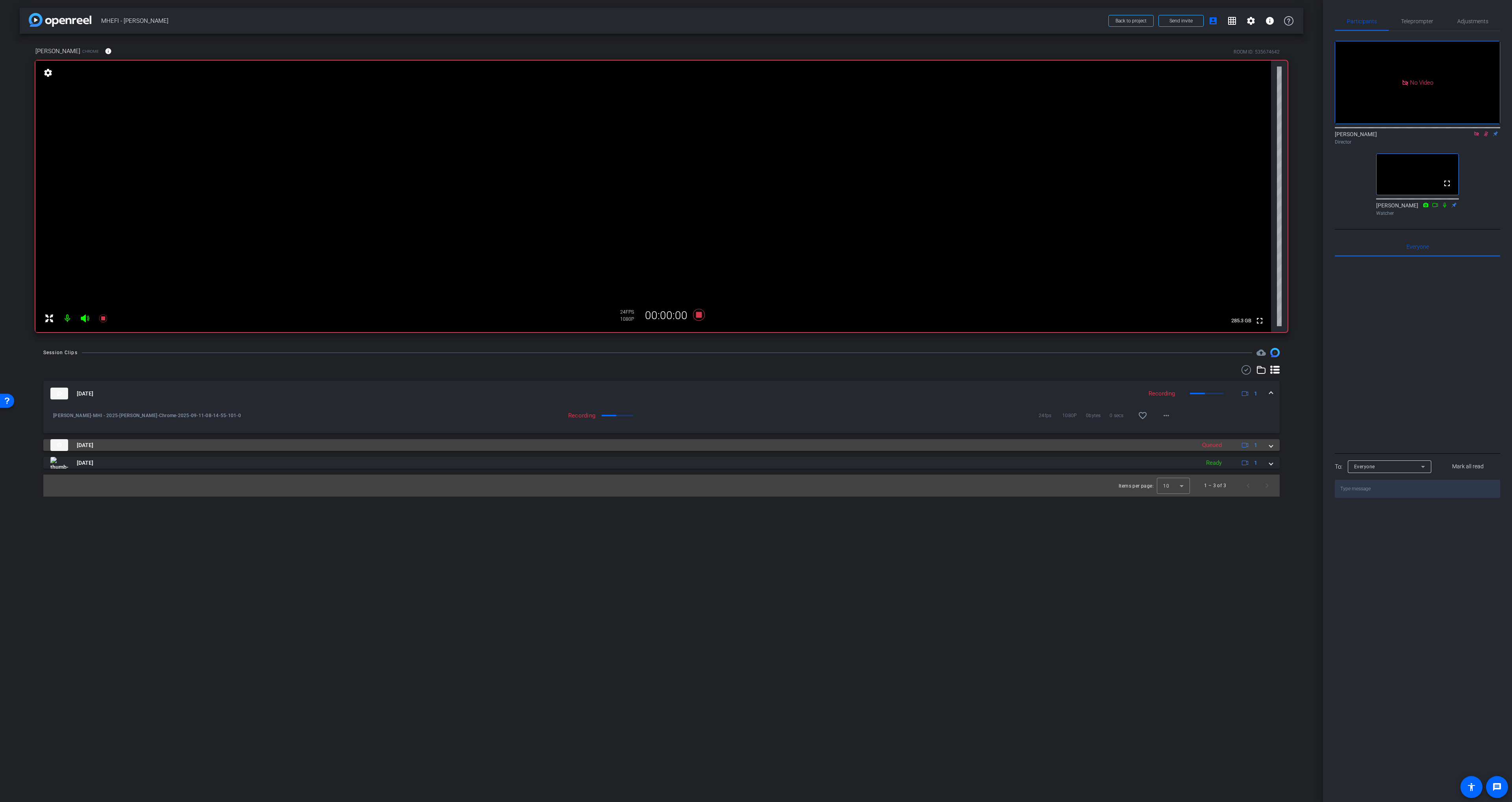
click at [632, 447] on mat-panel-title "Sep 11, 2025" at bounding box center [621, 445] width 1142 height 12
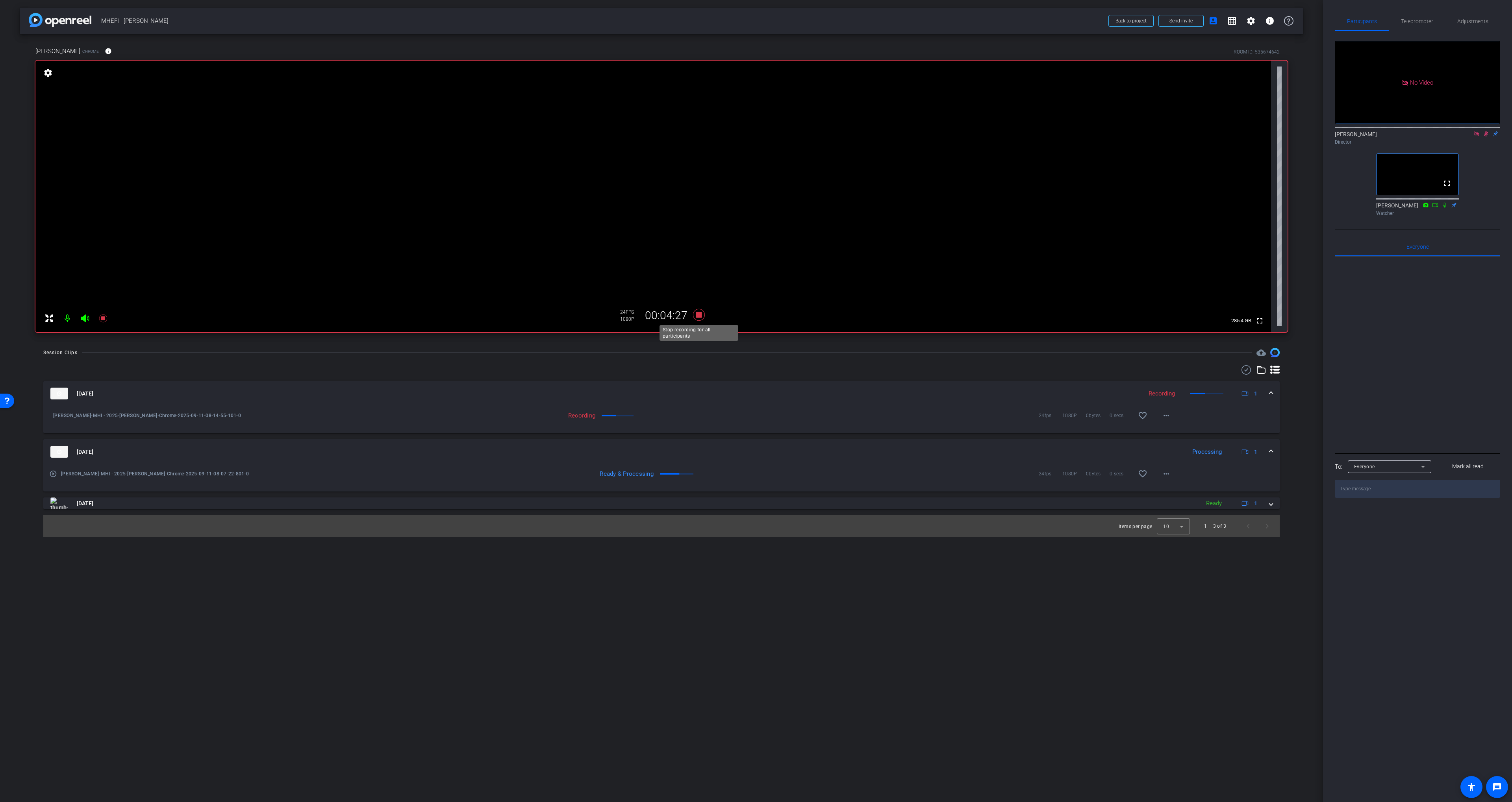
click at [701, 314] on icon at bounding box center [699, 315] width 12 height 12
drag, startPoint x: 1476, startPoint y: 174, endPoint x: 1480, endPoint y: 155, distance: 19.4
click at [953, 174] on div "No Video Scott Grant Director fullscreen Nick Ginter Watcher" at bounding box center [1418, 125] width 166 height 188
click at [953, 136] on icon at bounding box center [1476, 133] width 4 height 4
click at [953, 137] on icon at bounding box center [1476, 133] width 6 height 5
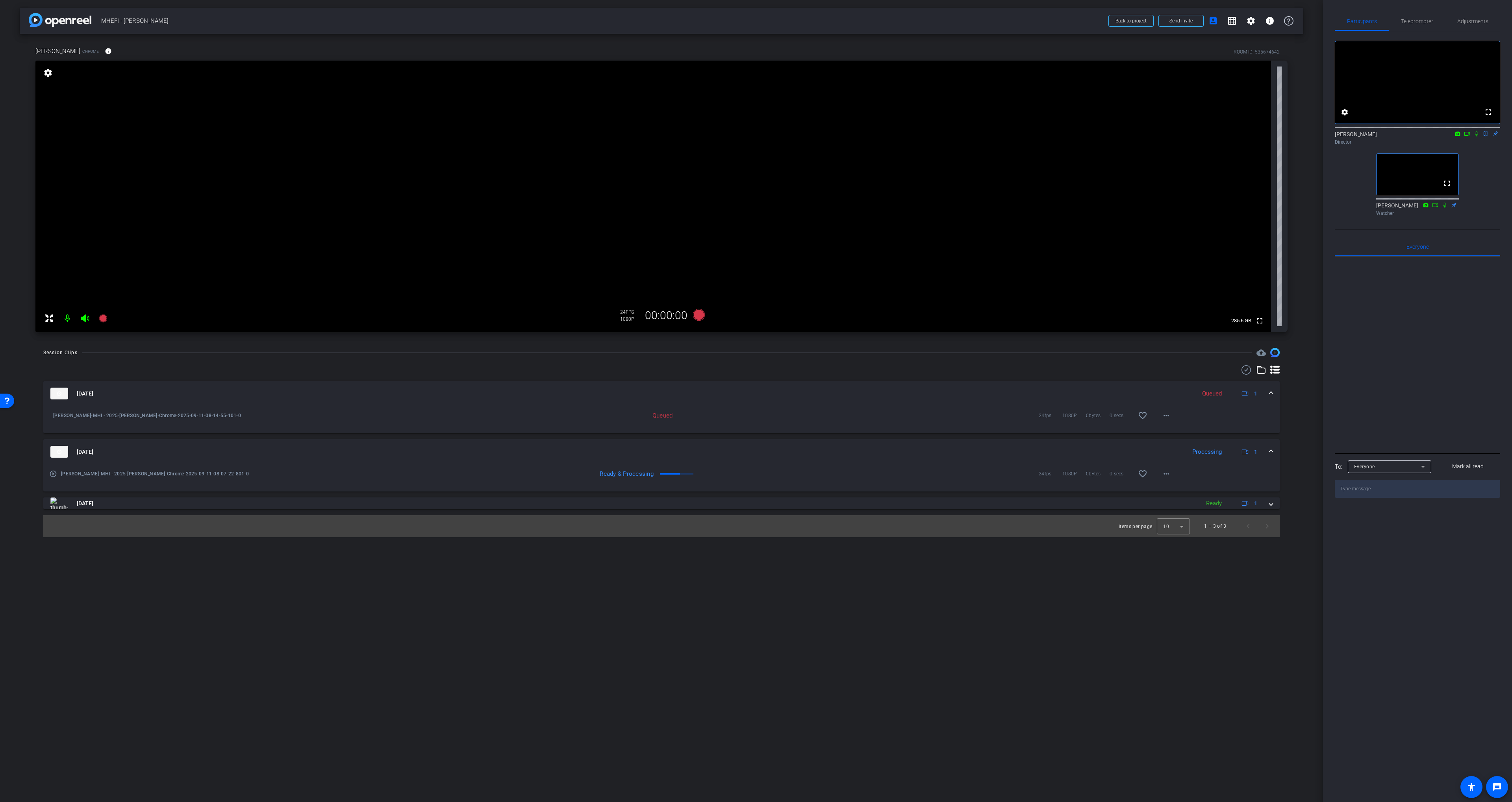
click at [749, 446] on mat-panel-title "Sep 11, 2025" at bounding box center [616, 452] width 1132 height 12
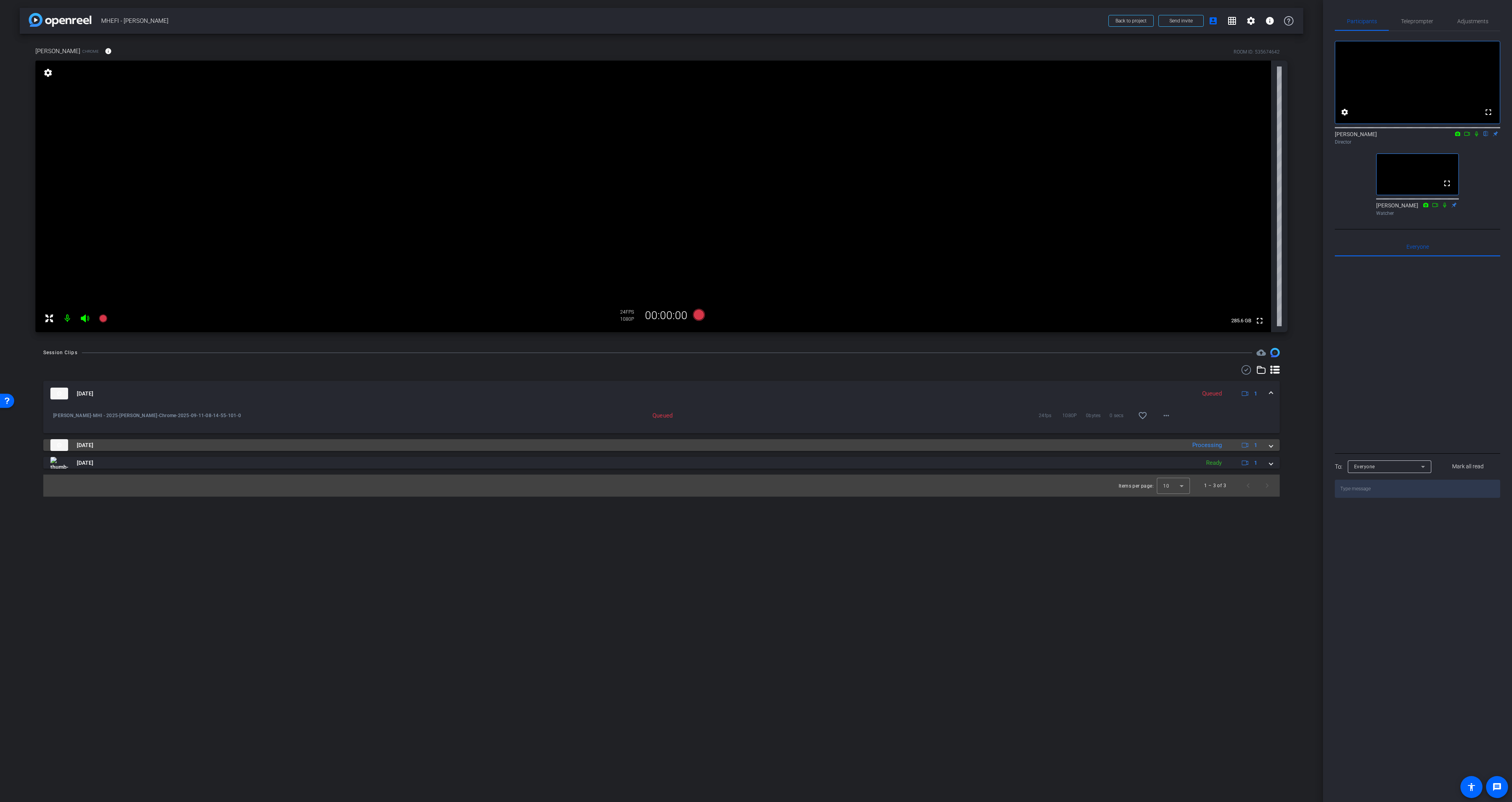
click at [751, 445] on mat-panel-title "Sep 11, 2025" at bounding box center [616, 445] width 1132 height 12
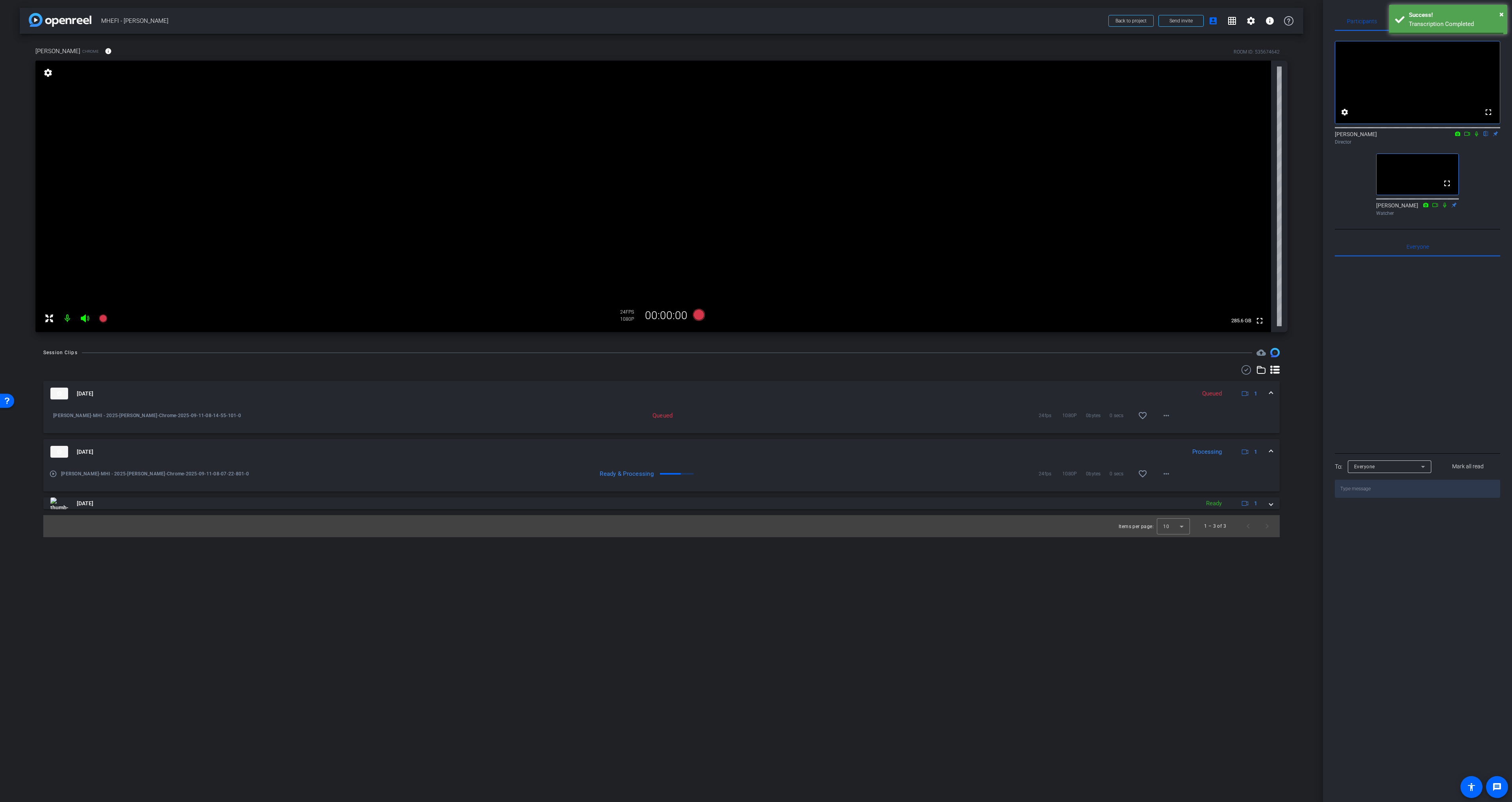
click at [745, 395] on mat-panel-title "Sep 11, 2025" at bounding box center [621, 394] width 1142 height 12
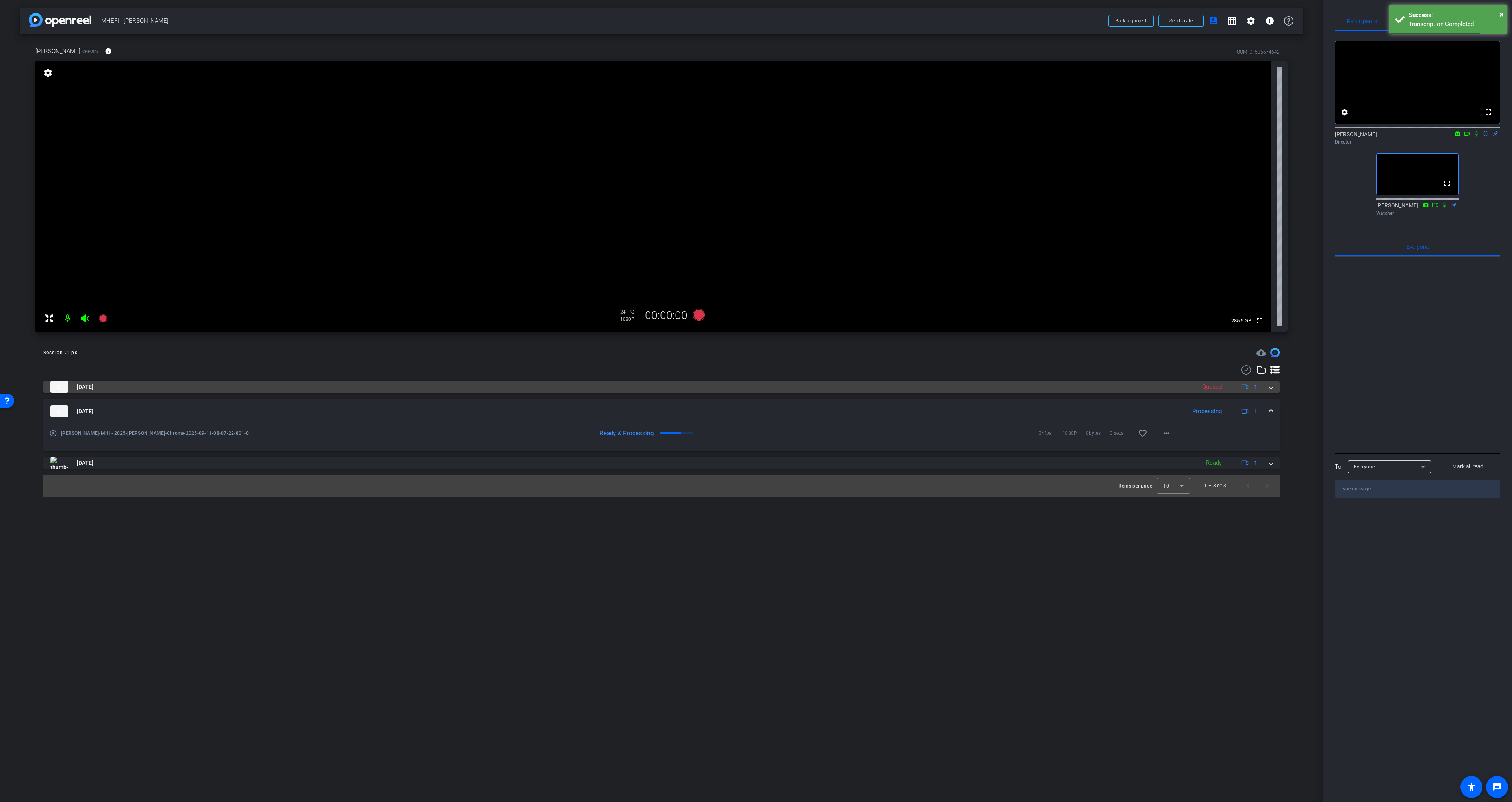
click at [734, 390] on mat-panel-title "Sep 11, 2025" at bounding box center [621, 387] width 1142 height 12
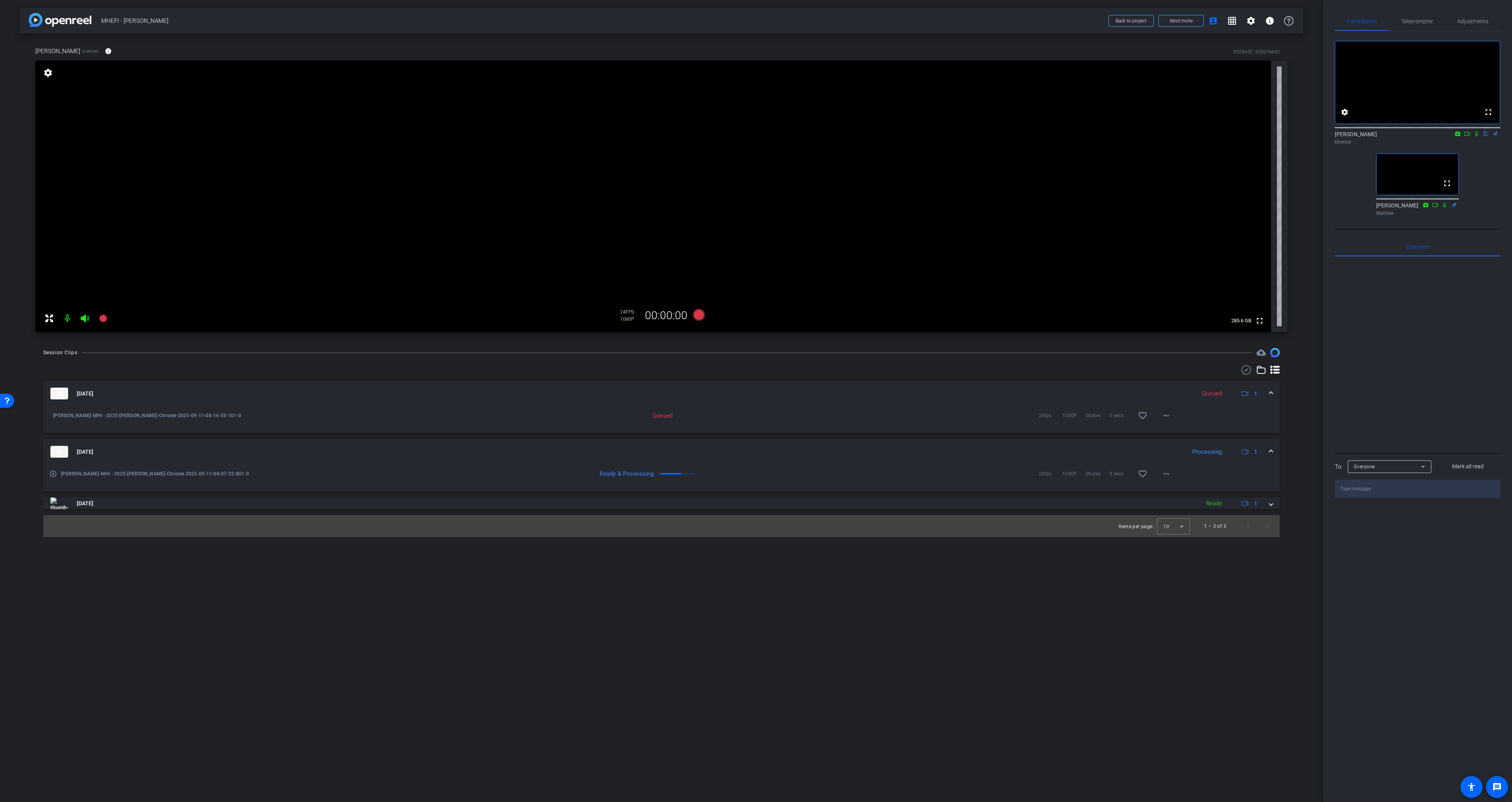
click at [777, 340] on div "Brian Reh Chrome info ROOM ID: 535674642 fullscreen settings 285.6 GB 24 FPS 10…" at bounding box center [662, 187] width 1284 height 306
click at [701, 320] on icon at bounding box center [699, 315] width 19 height 14
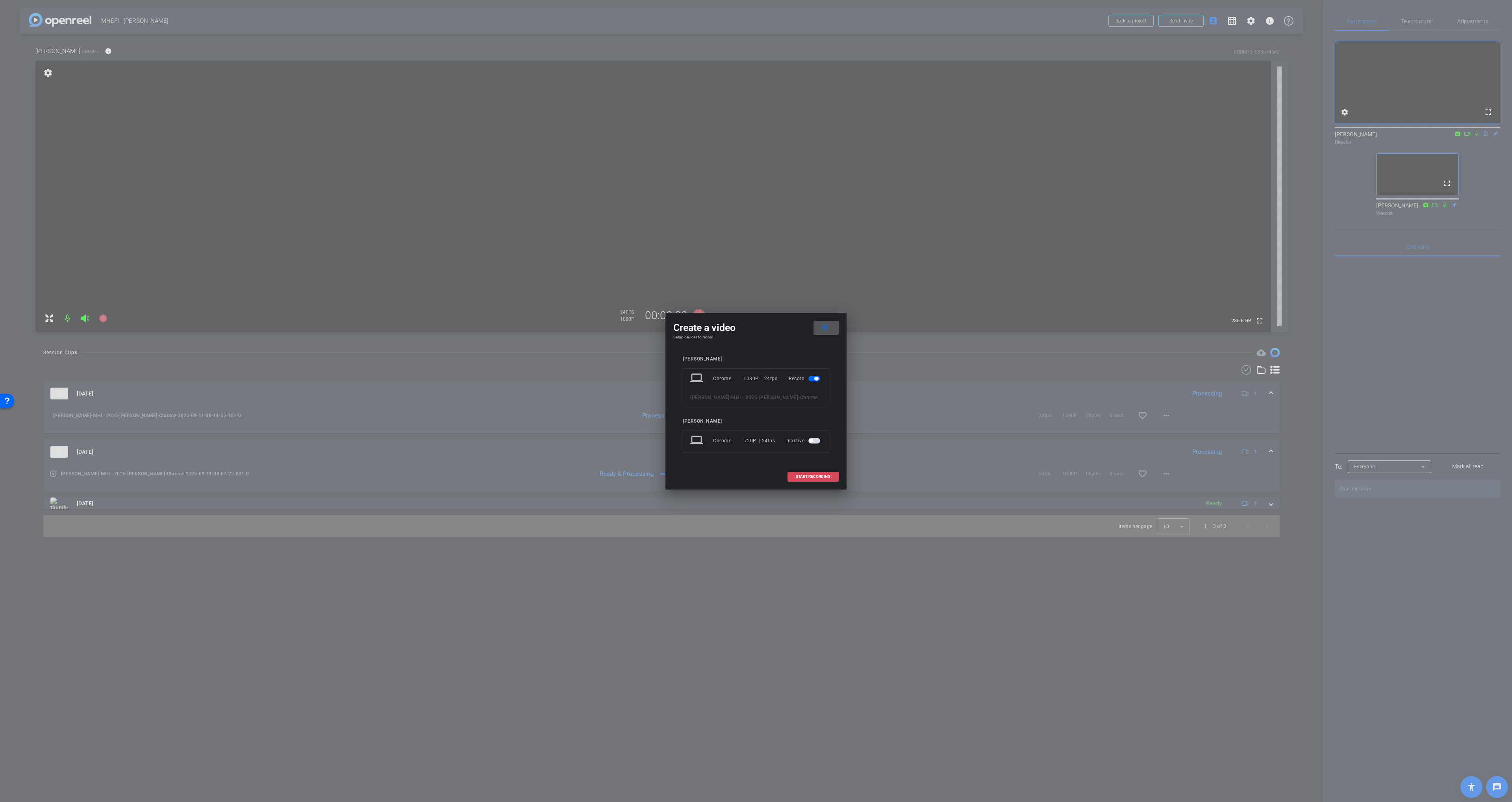
click at [814, 478] on span "START RECORDING" at bounding box center [813, 476] width 35 height 4
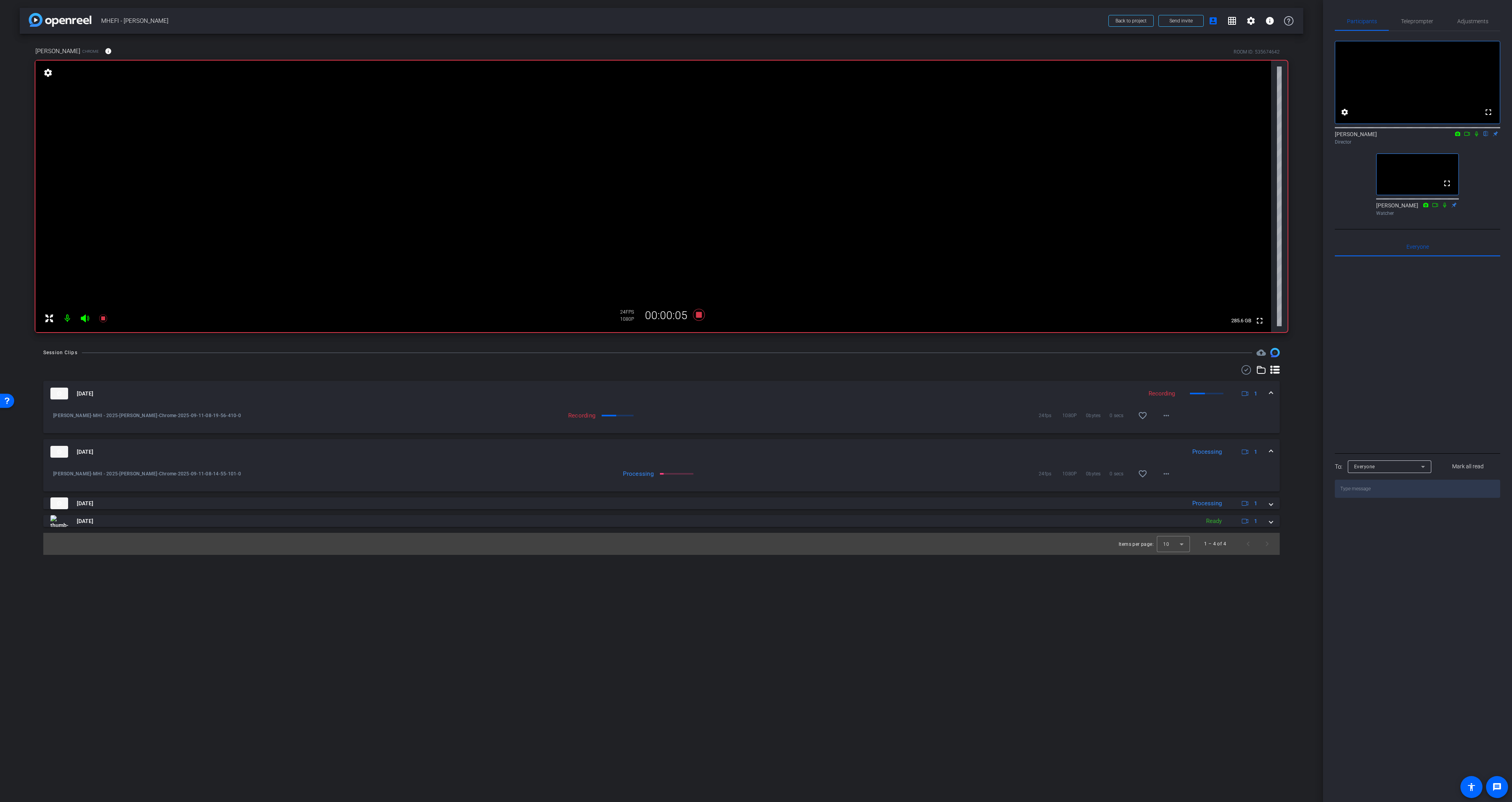
click at [953, 145] on div "Director" at bounding box center [1418, 142] width 166 height 7
click at [953, 137] on icon at bounding box center [1476, 133] width 6 height 5
click at [707, 363] on div "Session Clips cloud_upload Sep 11, 2025 Recording 1 Brian Reh-MHI - 2025-Brian …" at bounding box center [662, 451] width 1284 height 207
click at [700, 317] on icon at bounding box center [699, 315] width 12 height 12
click at [953, 137] on icon at bounding box center [1476, 133] width 6 height 5
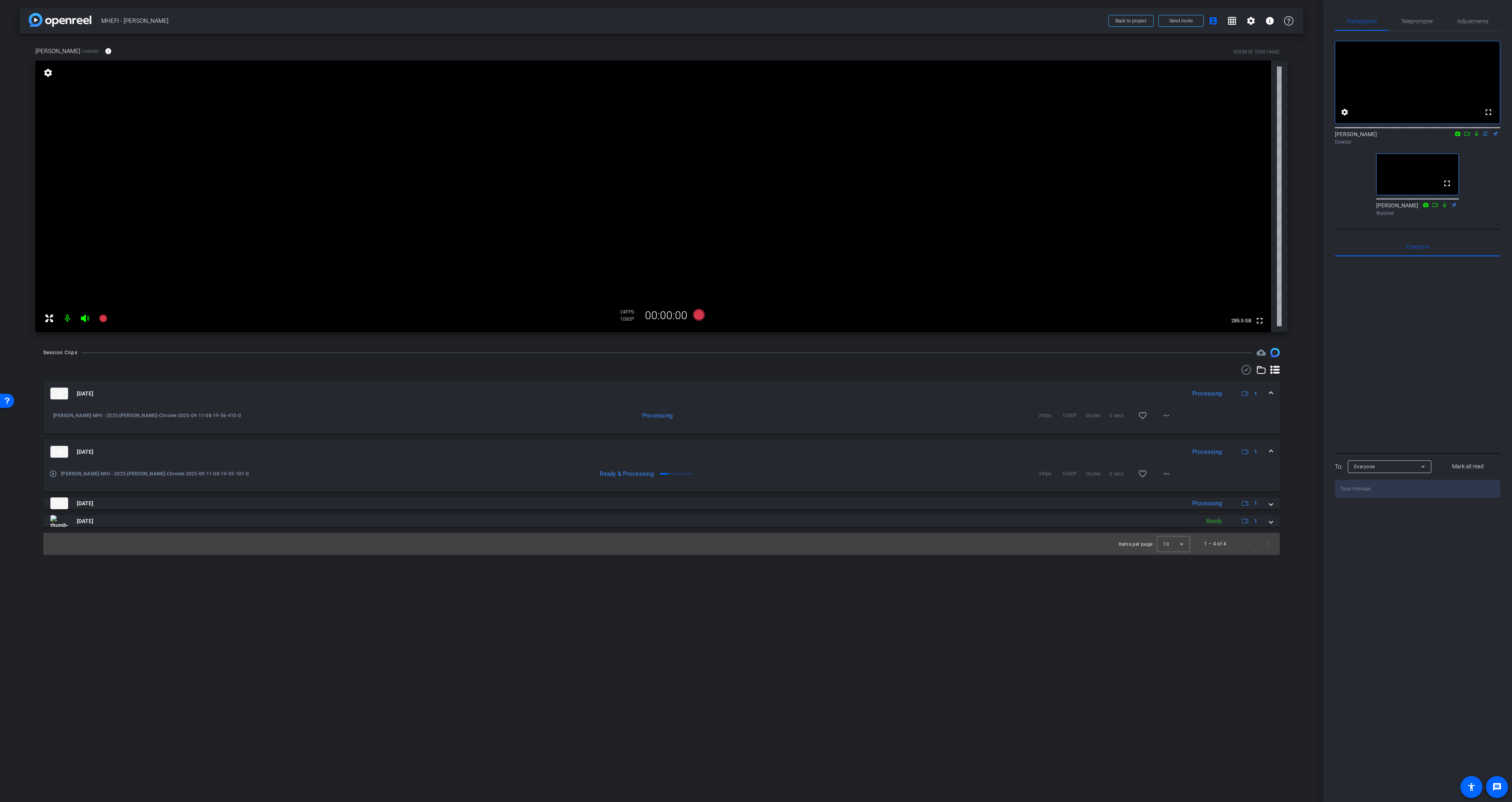
click at [571, 410] on div "Processing 24fps 1080P 0bytes 0 secs favorite_border more_horiz" at bounding box center [772, 415] width 808 height 19
click at [576, 405] on mat-expansion-panel-header "Sep 11, 2025 Processing 1" at bounding box center [662, 393] width 1236 height 25
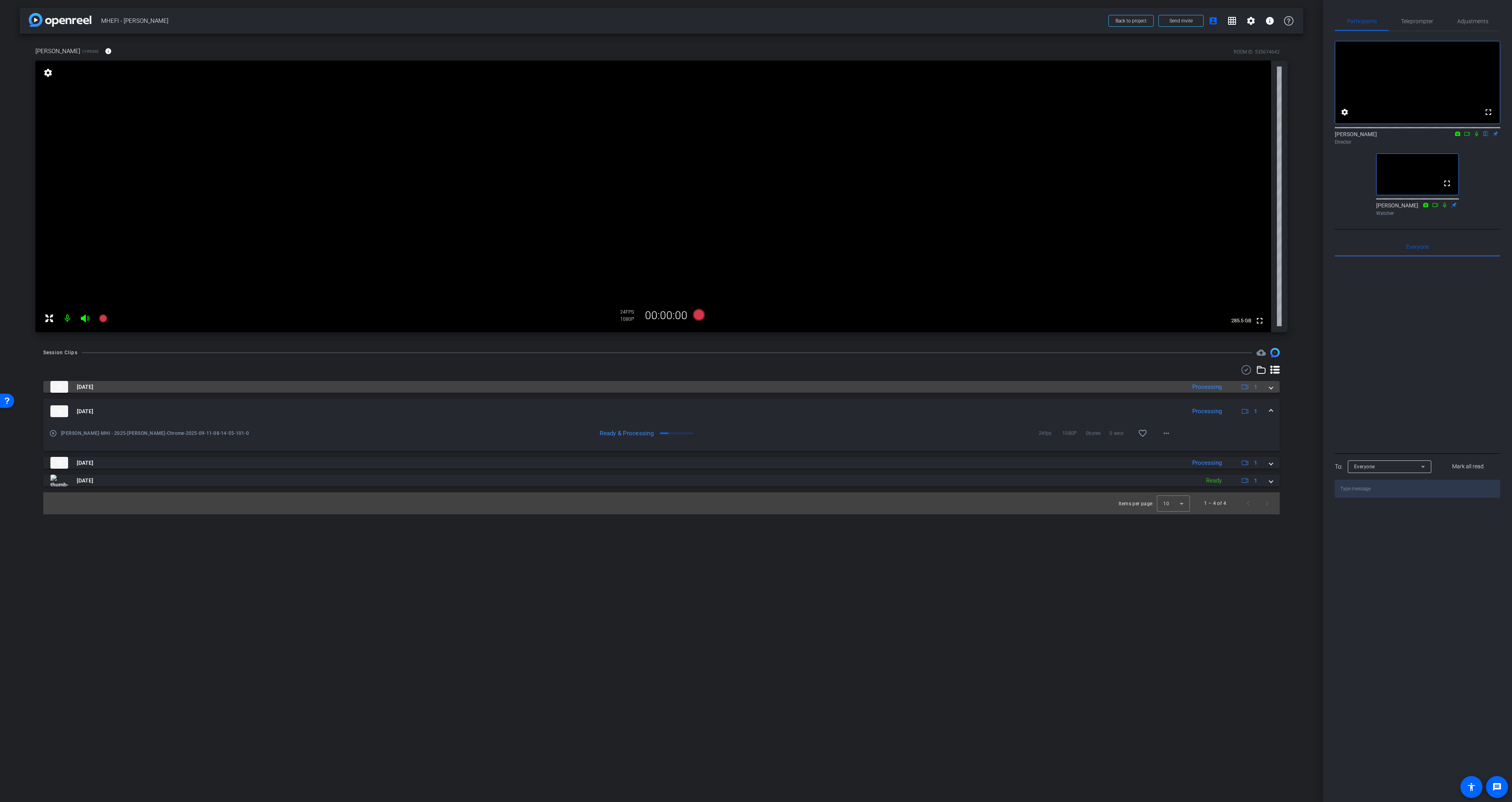
click at [552, 391] on mat-panel-title "Sep 11, 2025" at bounding box center [616, 387] width 1132 height 12
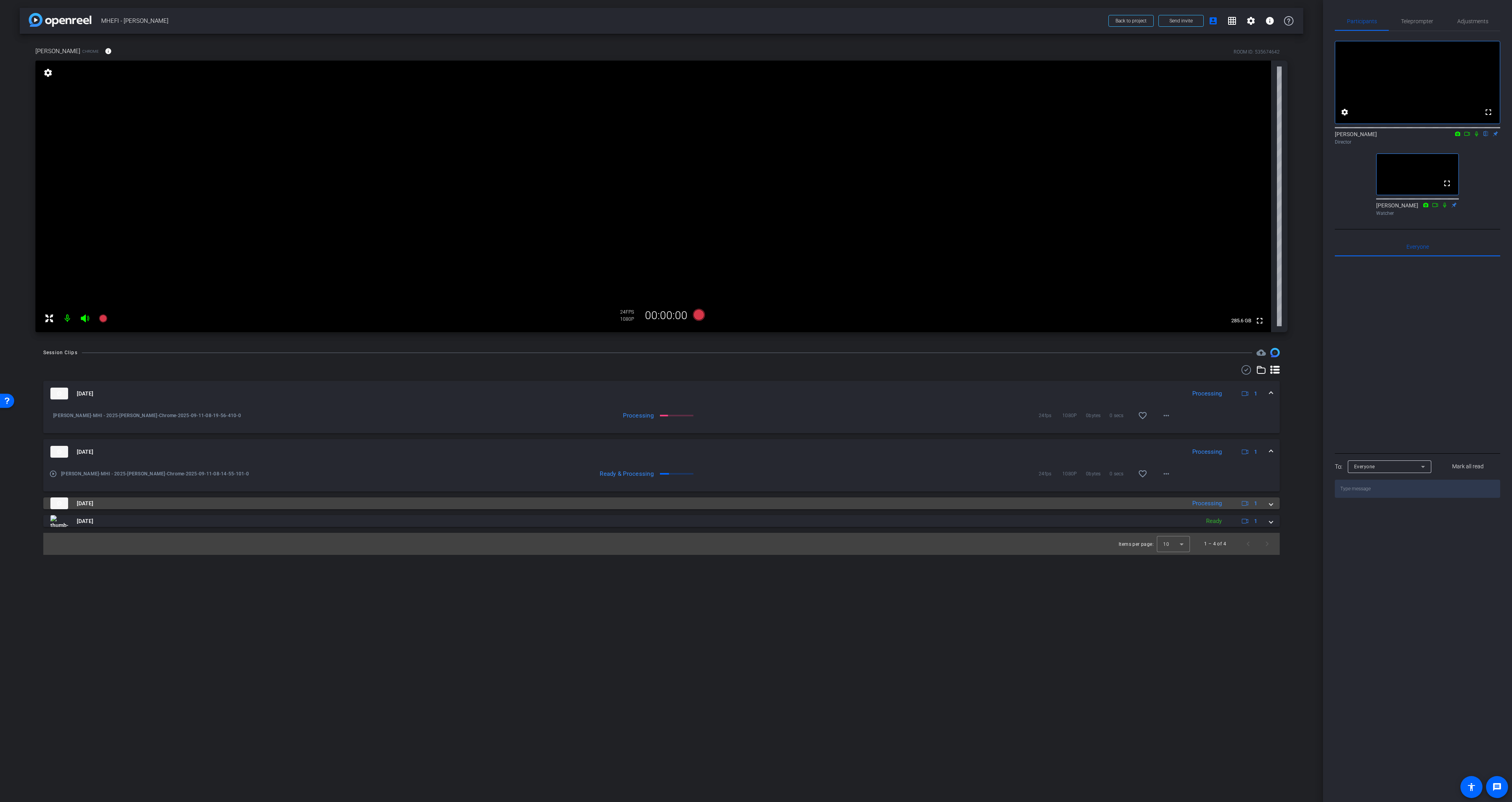
click at [544, 499] on mat-panel-title "Sep 11, 2025" at bounding box center [616, 503] width 1132 height 12
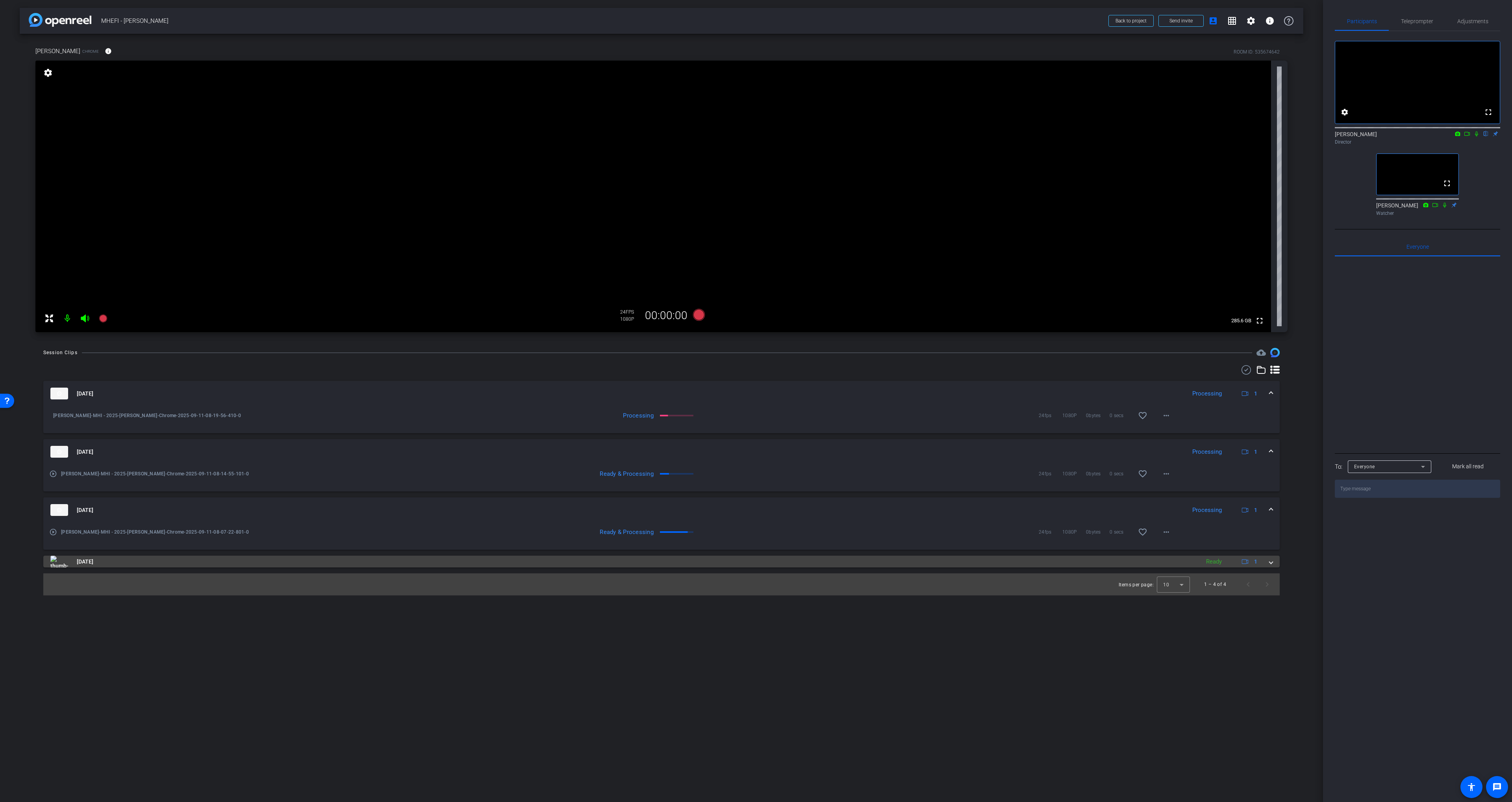
click at [494, 564] on mat-panel-title "Sep 11, 2025" at bounding box center [623, 561] width 1145 height 12
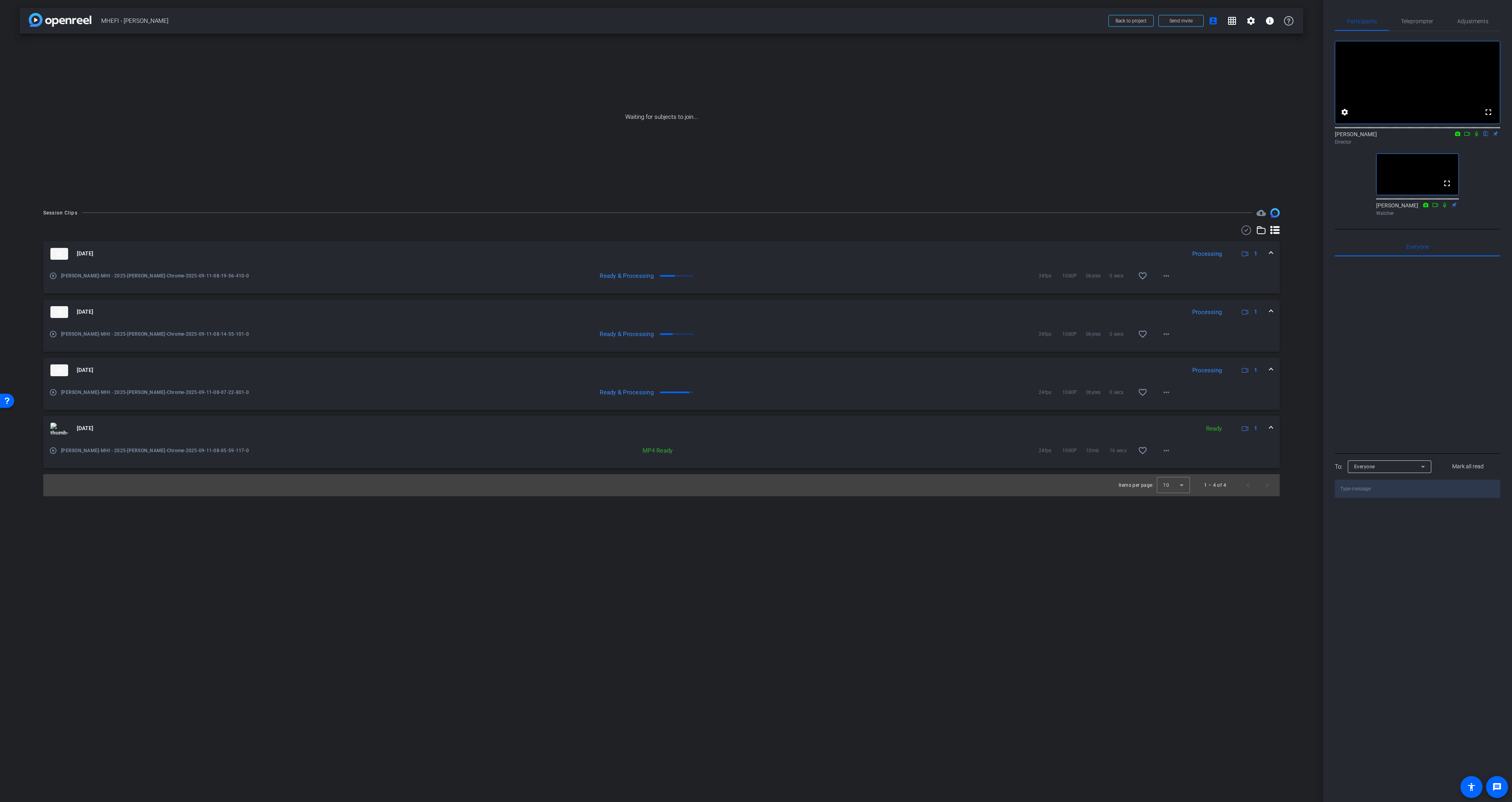
click at [953, 145] on div "Director" at bounding box center [1418, 142] width 166 height 7
click at [953, 137] on icon at bounding box center [1476, 134] width 3 height 5
click at [953, 137] on icon at bounding box center [1476, 134] width 4 height 5
click at [953, 137] on mat-icon at bounding box center [1477, 134] width 9 height 7
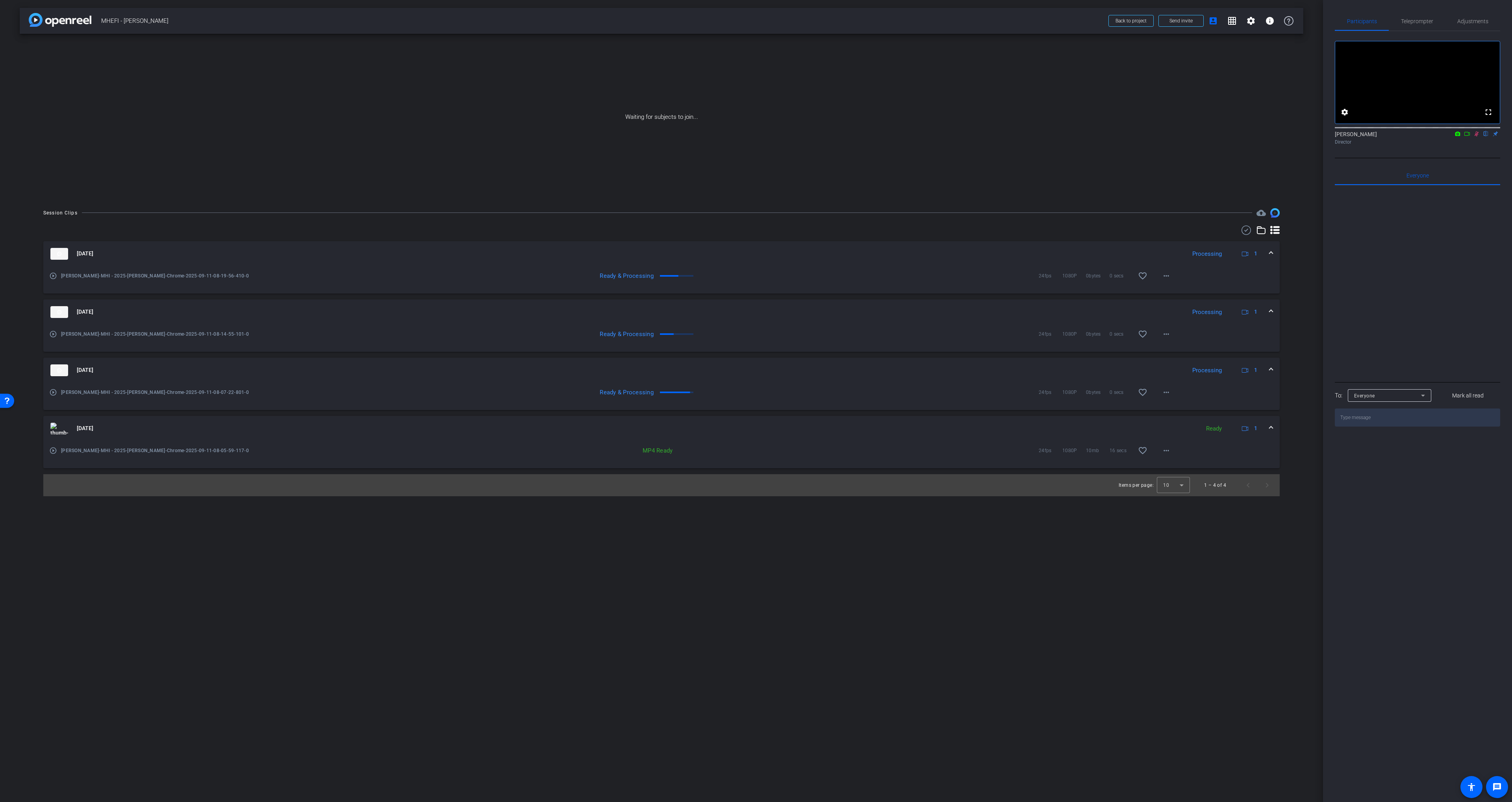
click at [953, 137] on icon at bounding box center [1467, 133] width 6 height 5
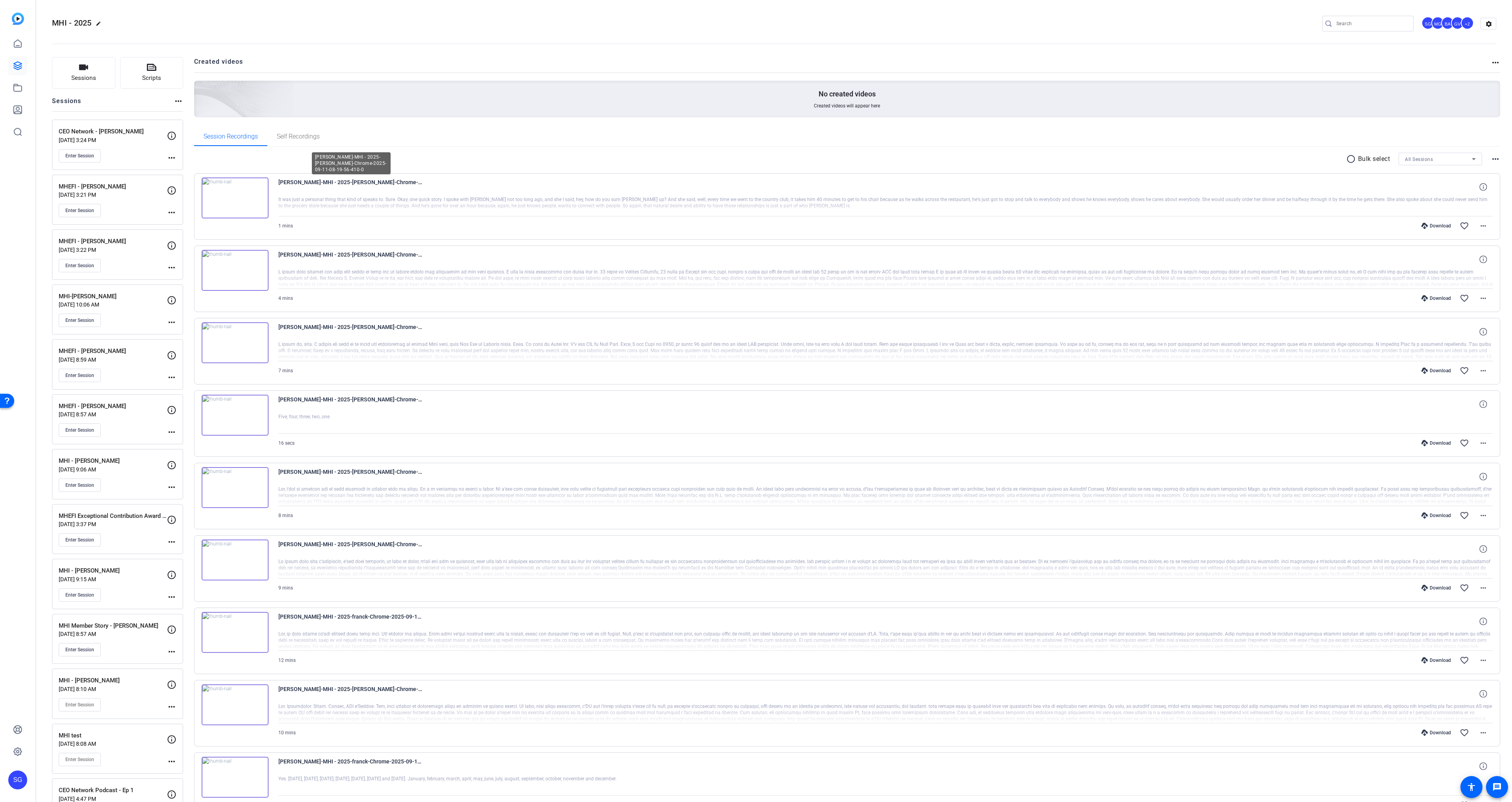
click at [343, 184] on span "[PERSON_NAME]-MHI - 2025-[PERSON_NAME]-Chrome-2025-09-11-08-19-56-410-0" at bounding box center [351, 187] width 146 height 19
drag, startPoint x: 344, startPoint y: 184, endPoint x: 351, endPoint y: 182, distance: 7.3
click at [351, 182] on span "Brian Reh-MHI - 2025-Brian Reh-Chrome-2025-09-11-08-19-56-410-0" at bounding box center [351, 187] width 146 height 19
copy span "Brian Reh"
click at [1352, 161] on mat-icon "radio_button_unchecked" at bounding box center [1352, 159] width 12 height 9
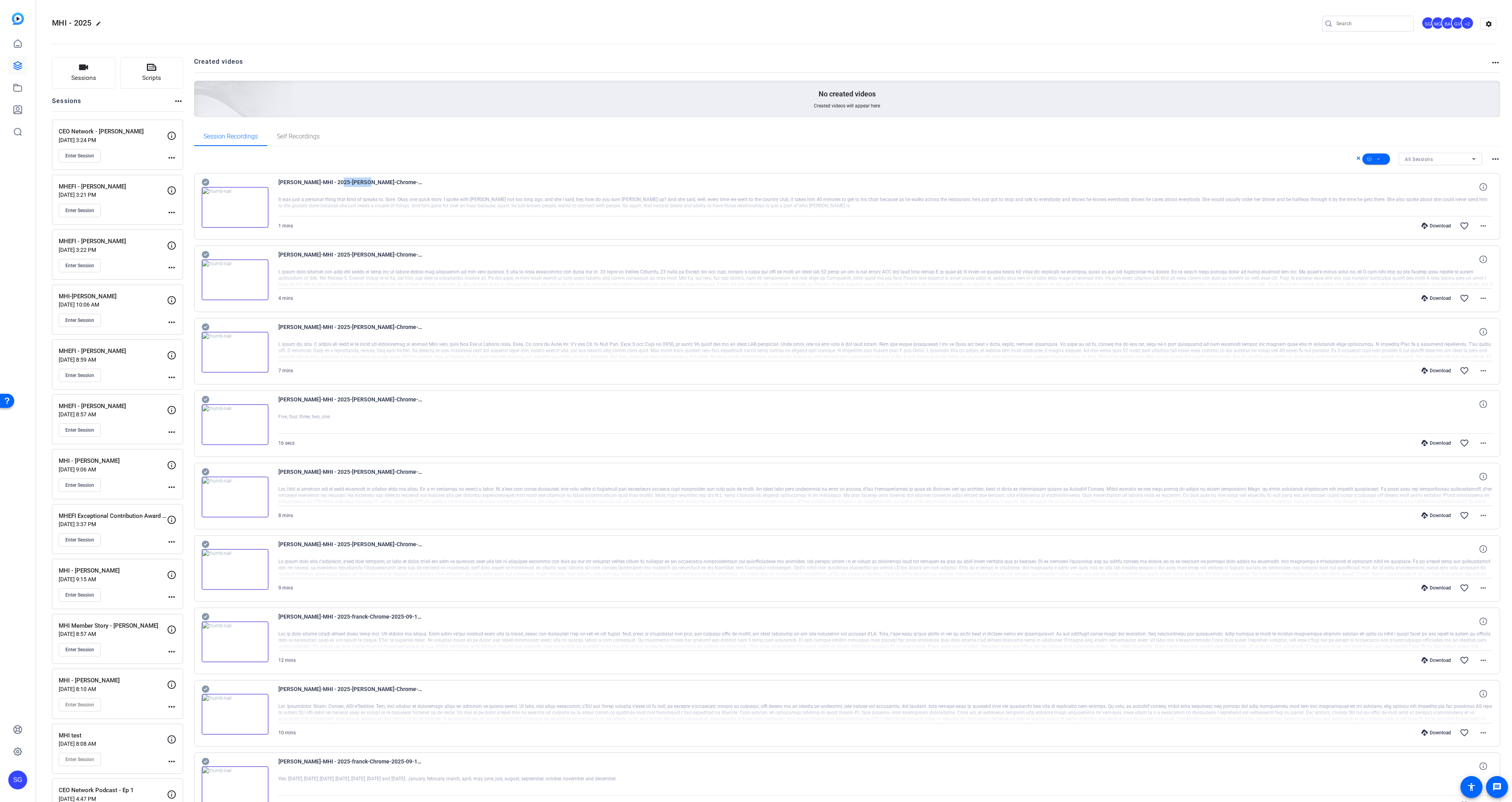
drag, startPoint x: 203, startPoint y: 328, endPoint x: 204, endPoint y: 242, distance: 86.0
click at [203, 328] on icon at bounding box center [205, 327] width 8 height 8
drag, startPoint x: 205, startPoint y: 252, endPoint x: 203, endPoint y: 178, distance: 74.0
click at [205, 252] on icon at bounding box center [205, 255] width 8 height 8
click at [204, 181] on icon at bounding box center [205, 182] width 8 height 8
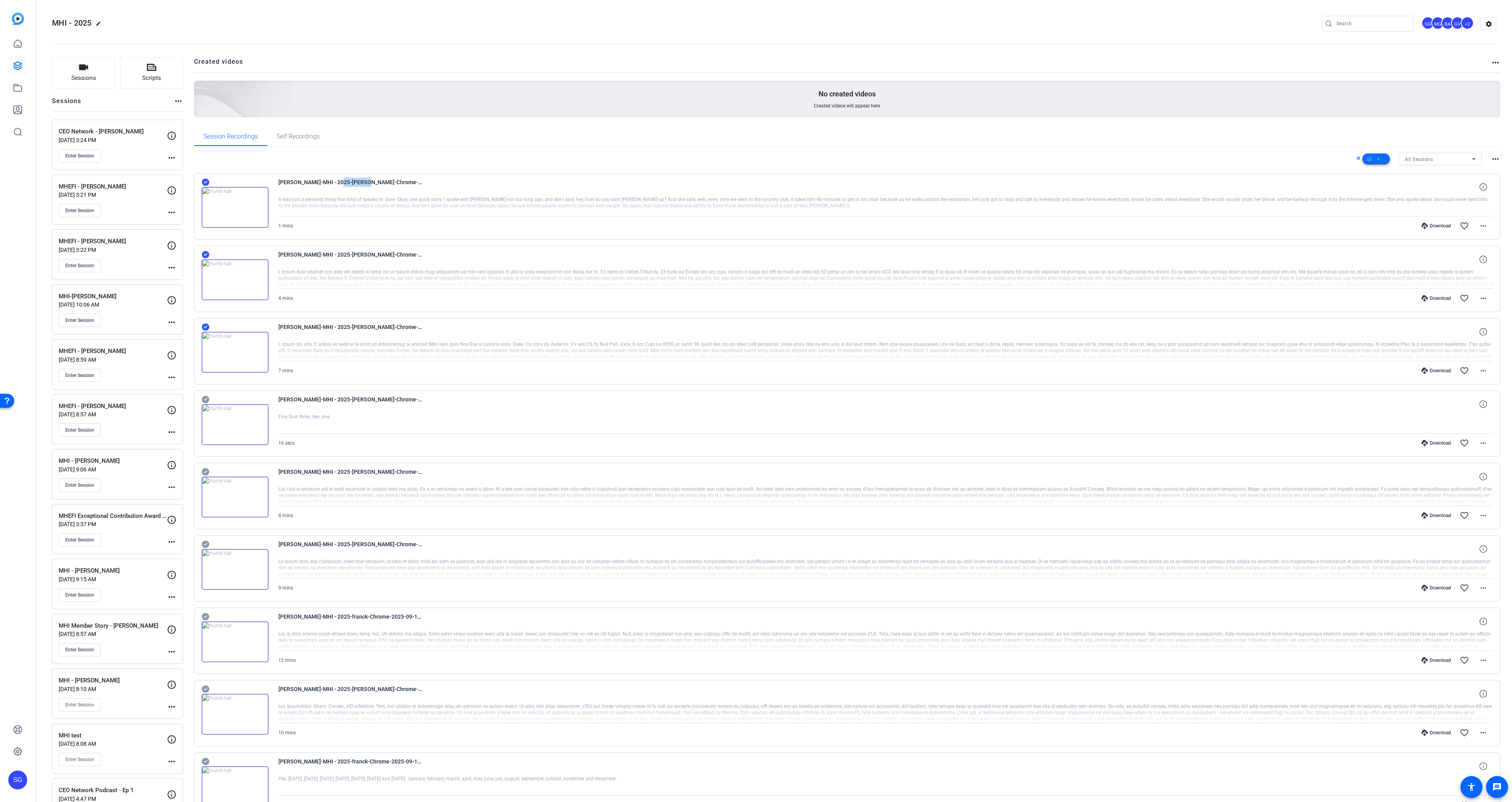
click at [1377, 158] on icon at bounding box center [1378, 159] width 4 height 10
click at [1405, 202] on span "Download MP4" at bounding box center [1389, 201] width 42 height 9
click at [12, 750] on link at bounding box center [18, 752] width 19 height 19
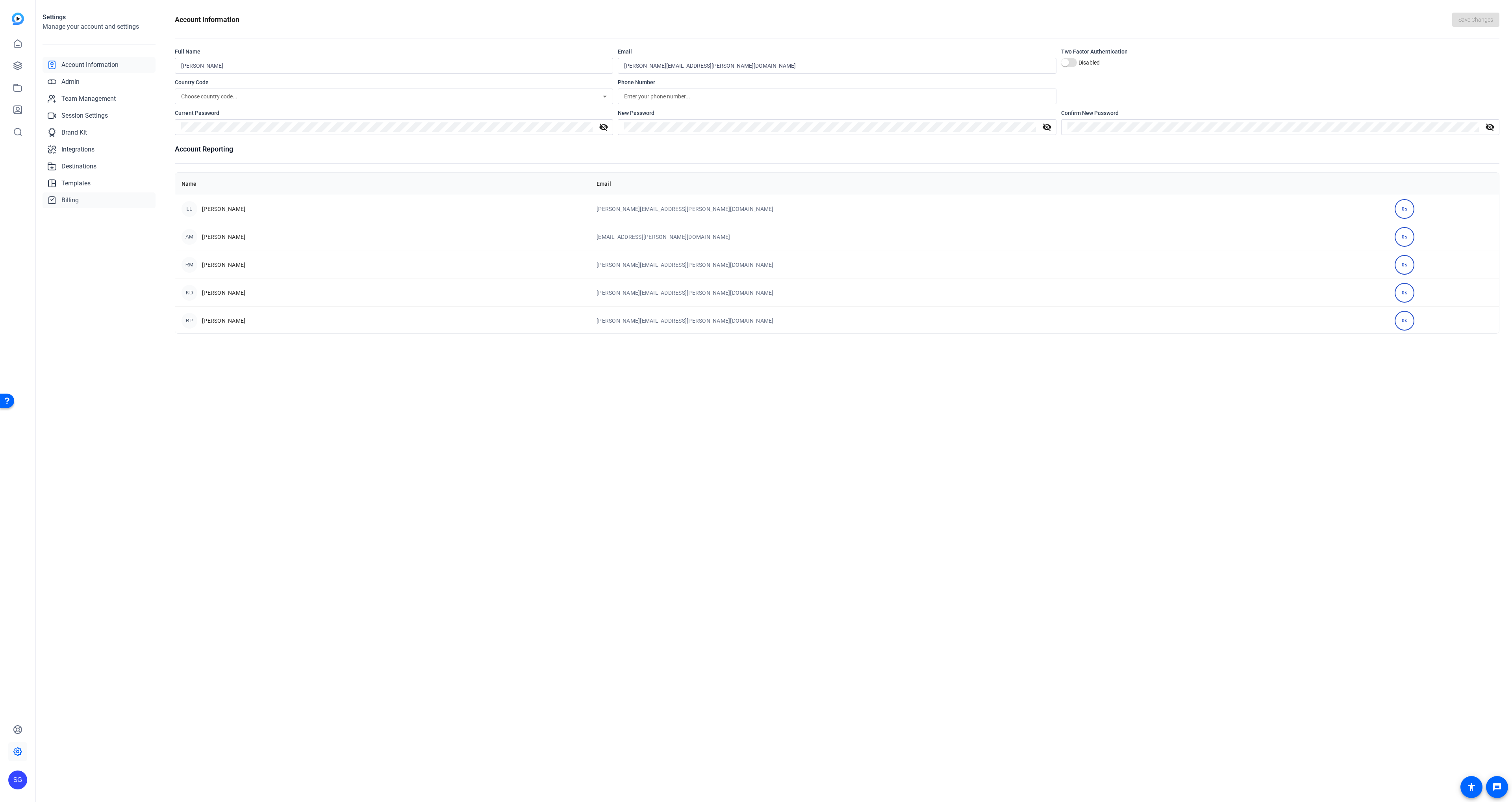
click at [66, 192] on link "Billing" at bounding box center [99, 200] width 113 height 16
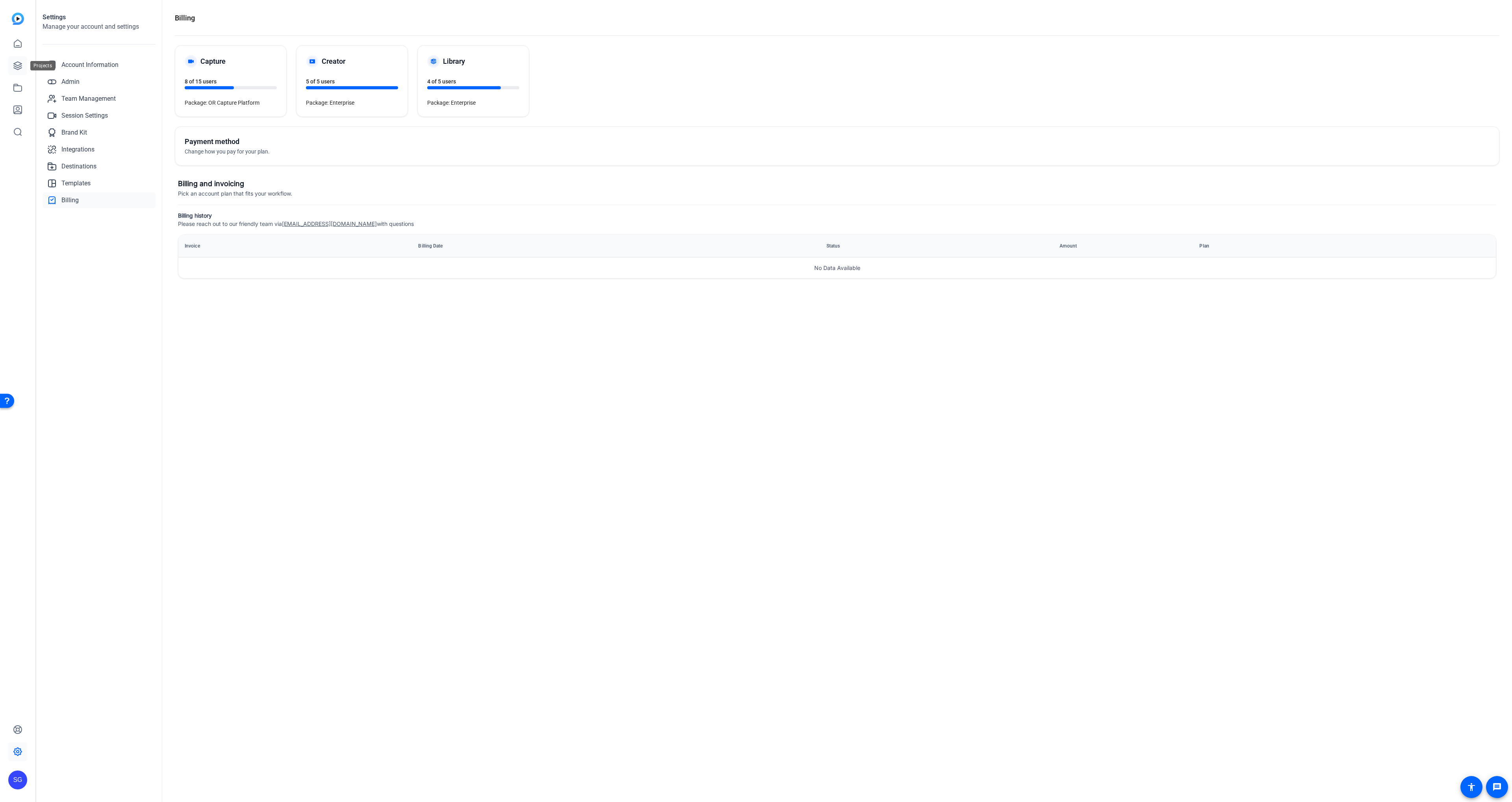
click at [25, 65] on link at bounding box center [18, 66] width 19 height 19
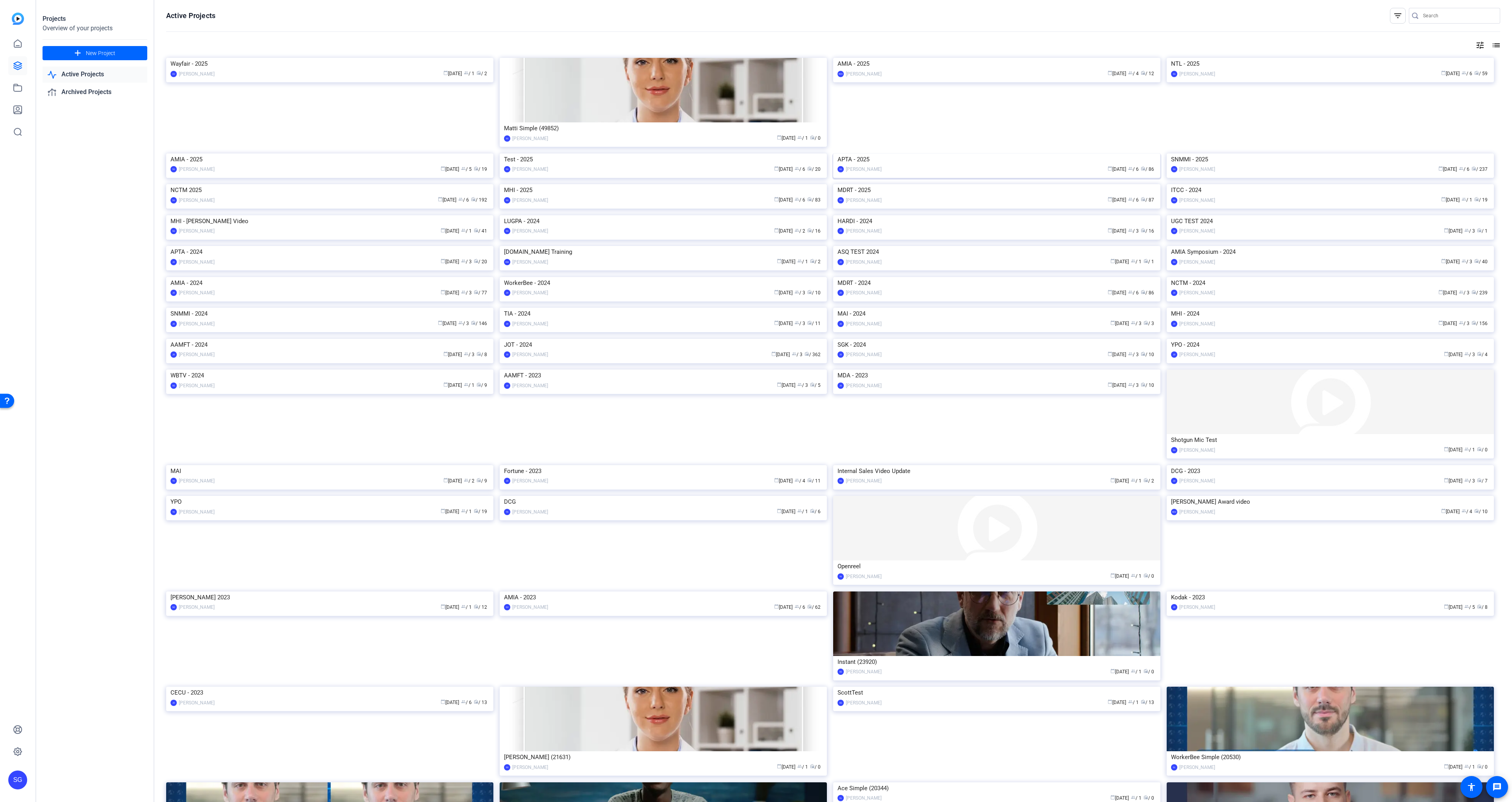
scroll to position [1, 0]
click at [1194, 153] on img at bounding box center [1330, 153] width 327 height 0
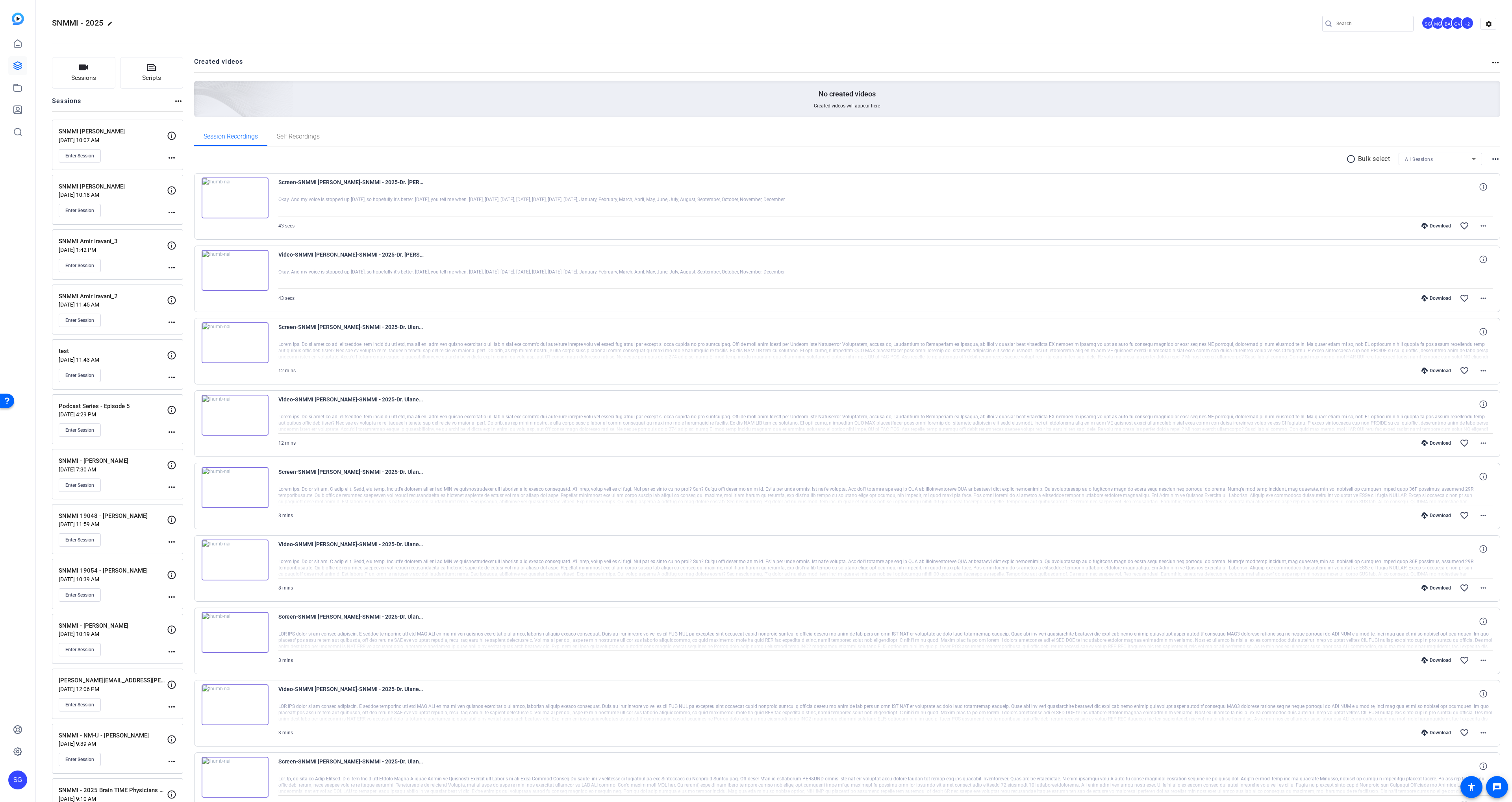
click at [123, 199] on div "SNMMI Dr. Ulaner Sep 08, 2025 @ 10:18 AM Enter Session" at bounding box center [113, 200] width 108 height 35
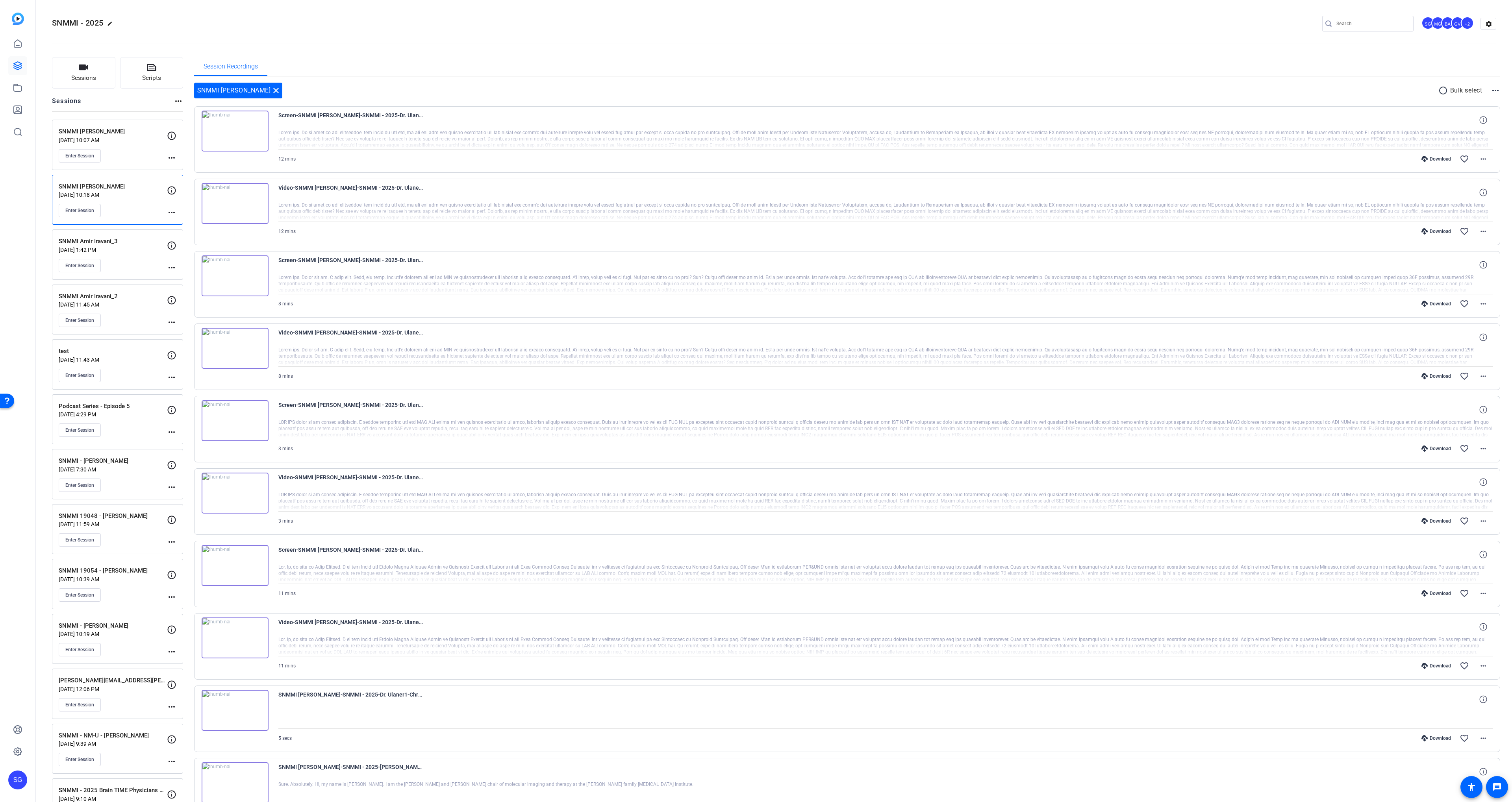
click at [1444, 92] on mat-icon "radio_button_unchecked" at bounding box center [1445, 90] width 12 height 9
click at [204, 618] on icon at bounding box center [205, 622] width 8 height 9
click at [206, 113] on icon at bounding box center [205, 116] width 8 height 8
drag, startPoint x: 204, startPoint y: 184, endPoint x: 202, endPoint y: 198, distance: 14.1
click at [204, 184] on icon at bounding box center [205, 188] width 8 height 9
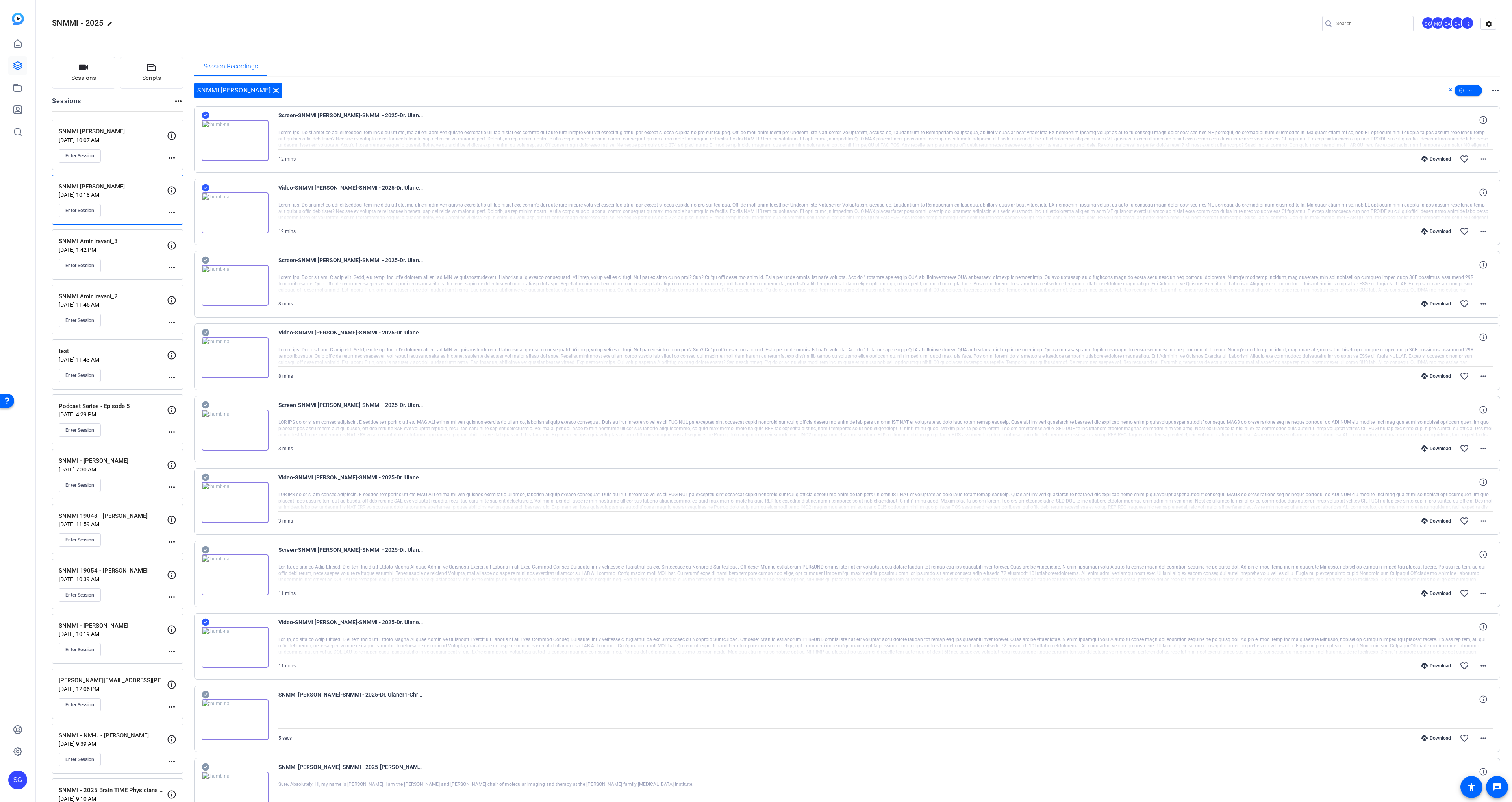
click at [203, 259] on icon at bounding box center [205, 260] width 8 height 8
drag, startPoint x: 206, startPoint y: 330, endPoint x: 206, endPoint y: 348, distance: 18.0
click at [205, 330] on icon at bounding box center [205, 333] width 8 height 8
click at [207, 406] on icon at bounding box center [205, 405] width 8 height 8
drag, startPoint x: 207, startPoint y: 473, endPoint x: 205, endPoint y: 487, distance: 14.1
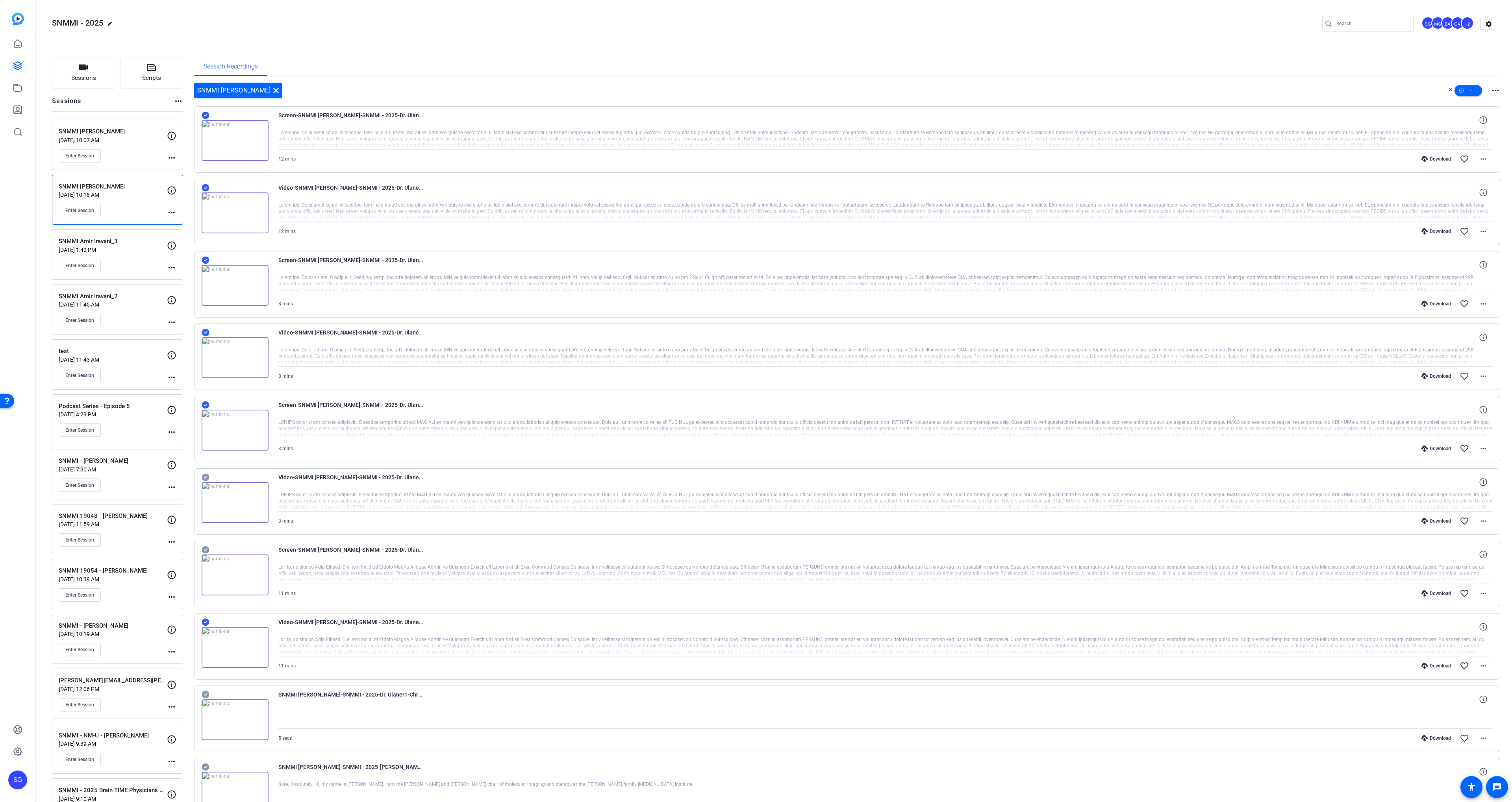
click at [207, 473] on icon at bounding box center [205, 478] width 8 height 9
click at [203, 549] on icon at bounding box center [205, 550] width 8 height 8
click at [1457, 88] on span at bounding box center [1468, 90] width 28 height 19
click at [1476, 134] on span "Download MP4" at bounding box center [1481, 133] width 42 height 9
click at [271, 87] on mat-icon "close" at bounding box center [276, 90] width 9 height 9
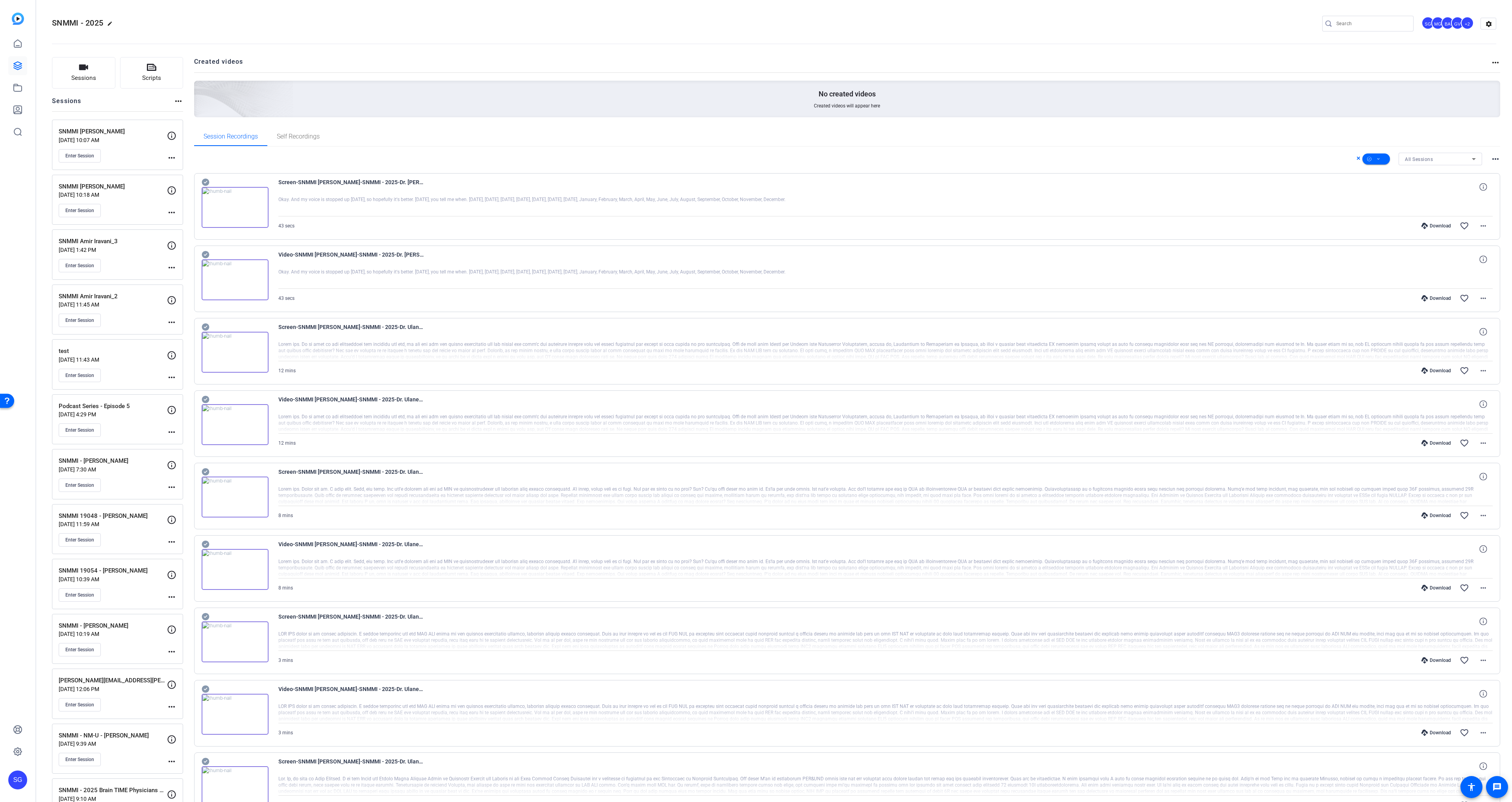
click at [125, 201] on div "SNMMI Dr. Ulaner Sep 08, 2025 @ 10:18 AM Enter Session" at bounding box center [113, 200] width 108 height 35
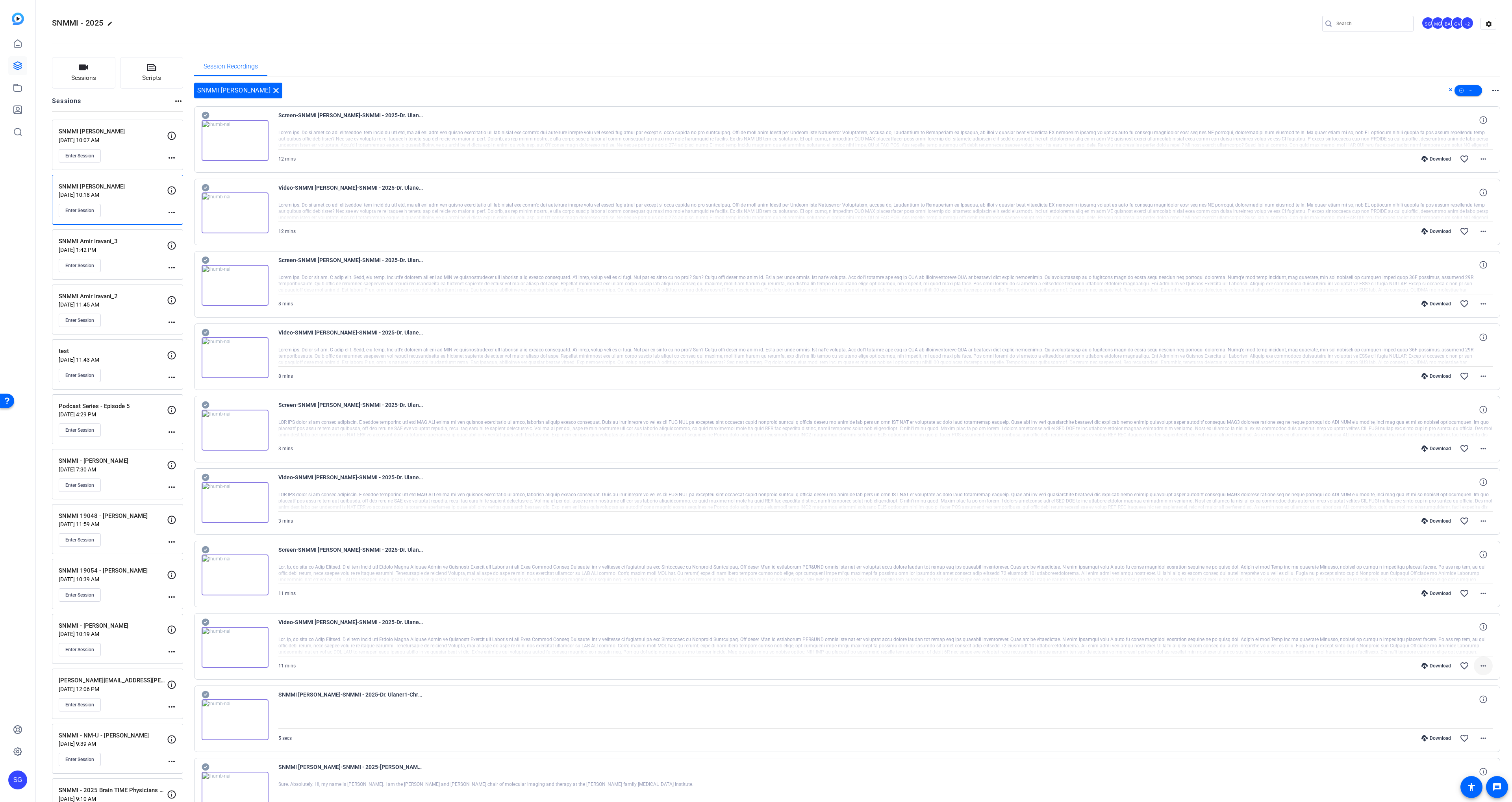
click at [1481, 669] on mat-icon "more_horiz" at bounding box center [1483, 666] width 9 height 9
click at [1472, 701] on span "Download MP4" at bounding box center [1463, 702] width 47 height 9
